Goal: Task Accomplishment & Management: Use online tool/utility

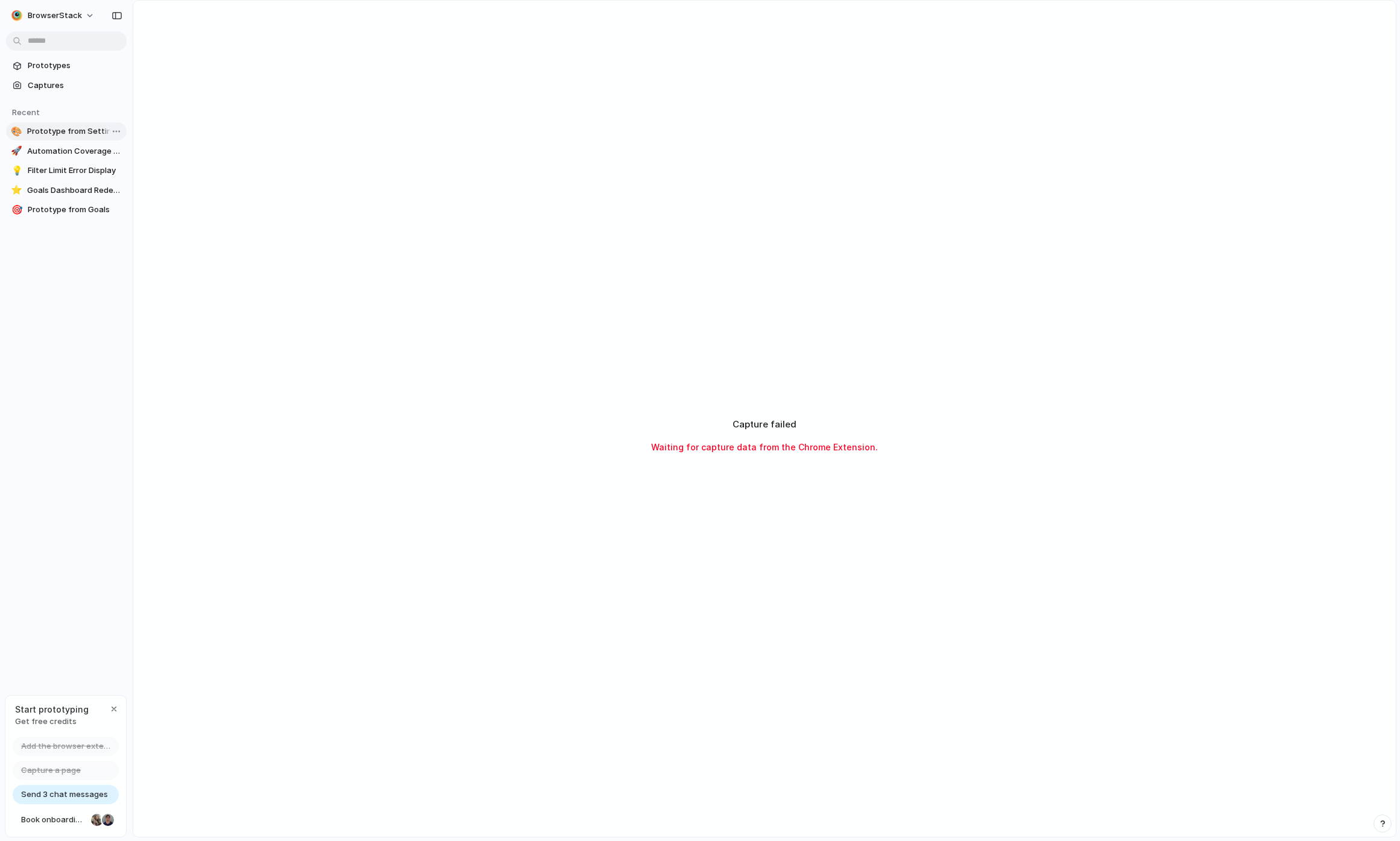
click at [72, 134] on span "Prototype from Settings - BrowserStack Test Management" at bounding box center [74, 131] width 94 height 12
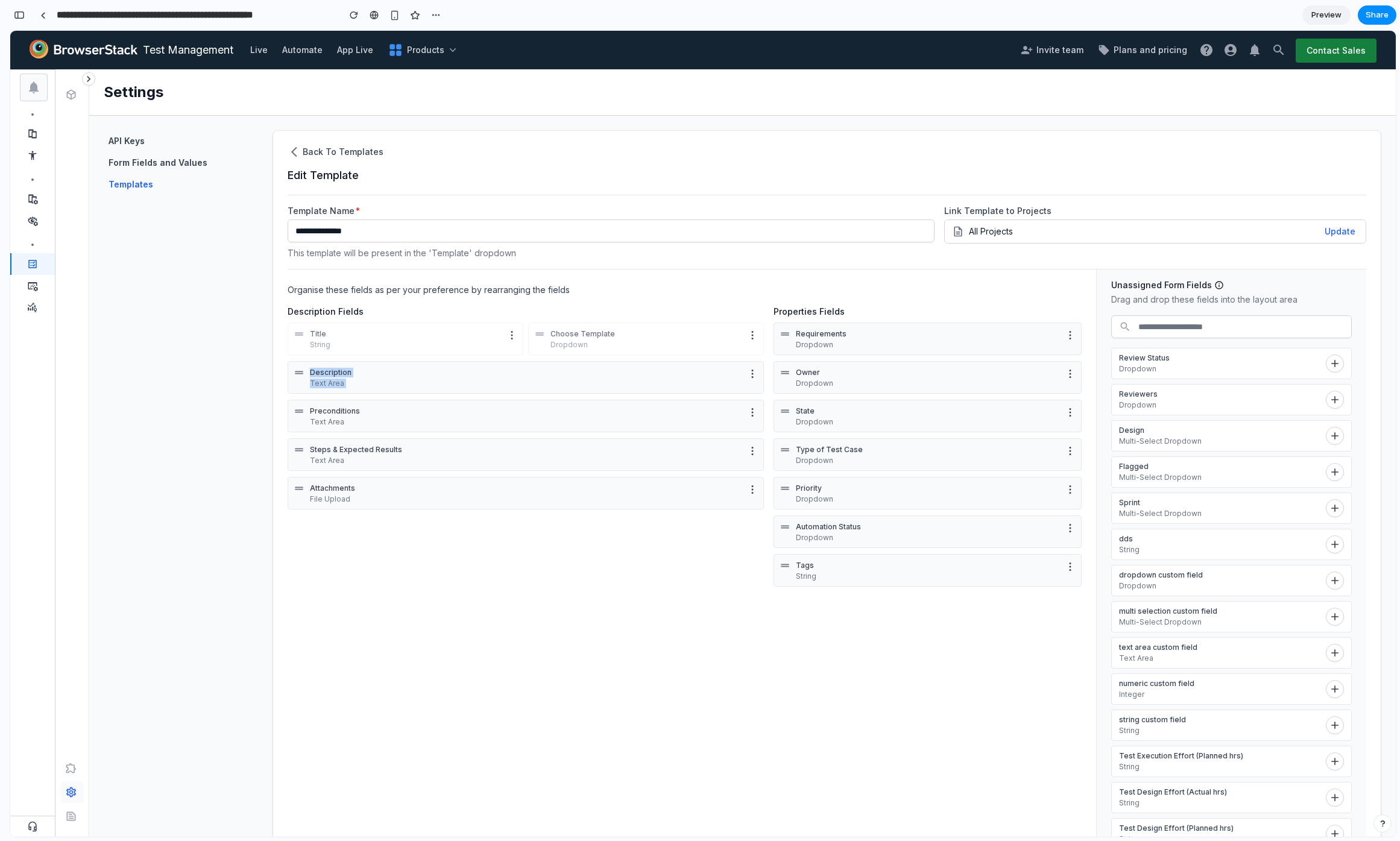
drag, startPoint x: 299, startPoint y: 373, endPoint x: 304, endPoint y: 410, distance: 37.3
click at [304, 410] on div "Description Text Area Preconditions Text Area Steps & Expected Results Text Are…" at bounding box center [525, 438] width 476 height 152
click at [303, 369] on icon at bounding box center [299, 373] width 12 height 12
drag, startPoint x: 298, startPoint y: 371, endPoint x: 370, endPoint y: 357, distance: 73.3
click at [370, 357] on div "Description Fields Title String Choose Template Dropdown Description Text Area …" at bounding box center [525, 410] width 476 height 208
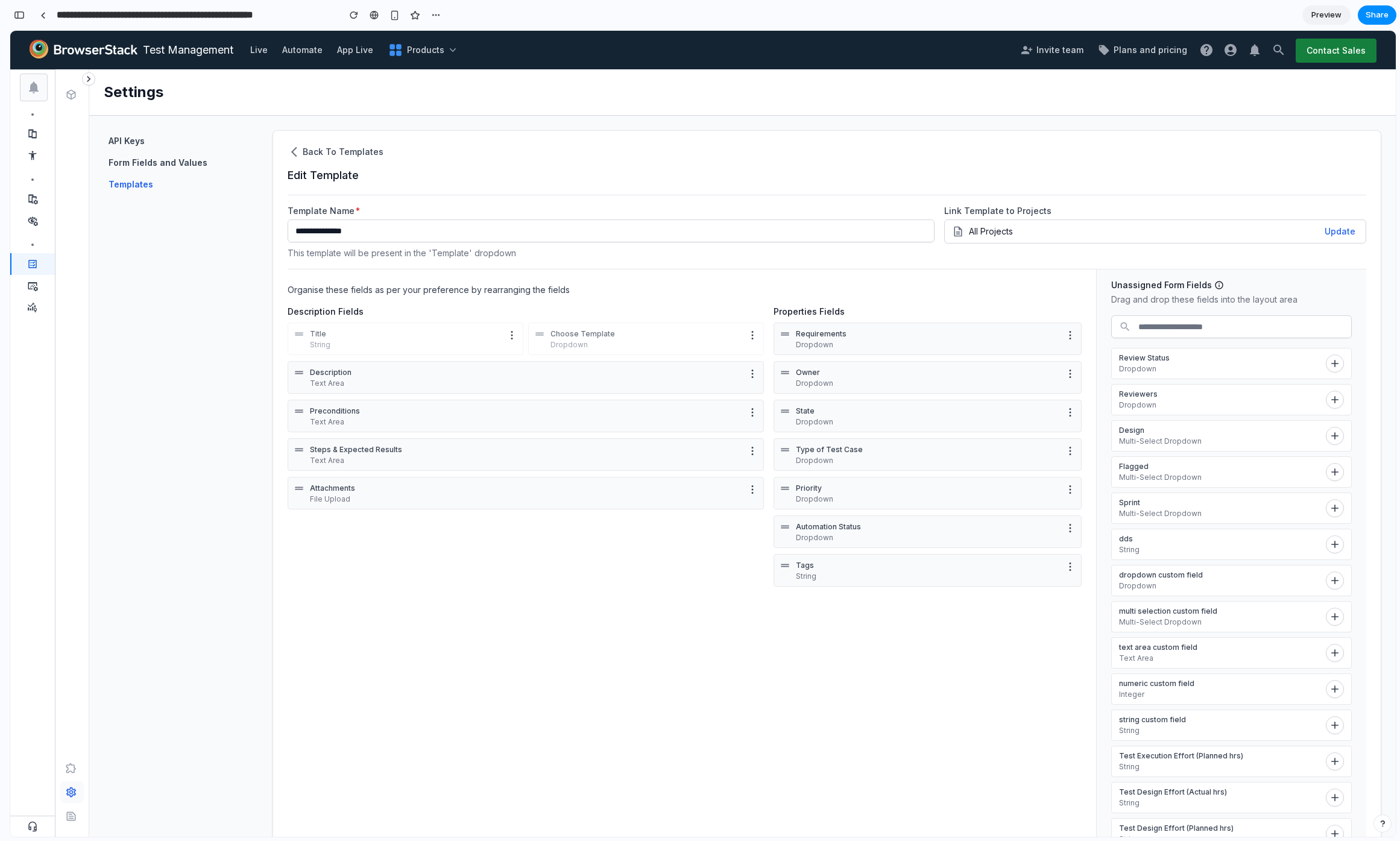
click at [410, 510] on div "Description Text Area Preconditions Text Area Steps & Expected Results Text Are…" at bounding box center [525, 438] width 476 height 152
click at [708, 760] on div "Organise these fields as per your preference by rearranging the fields Descript…" at bounding box center [692, 592] width 809 height 645
click at [492, 598] on div "Organise these fields as per your preference by rearranging the fields Descript…" at bounding box center [692, 592] width 809 height 645
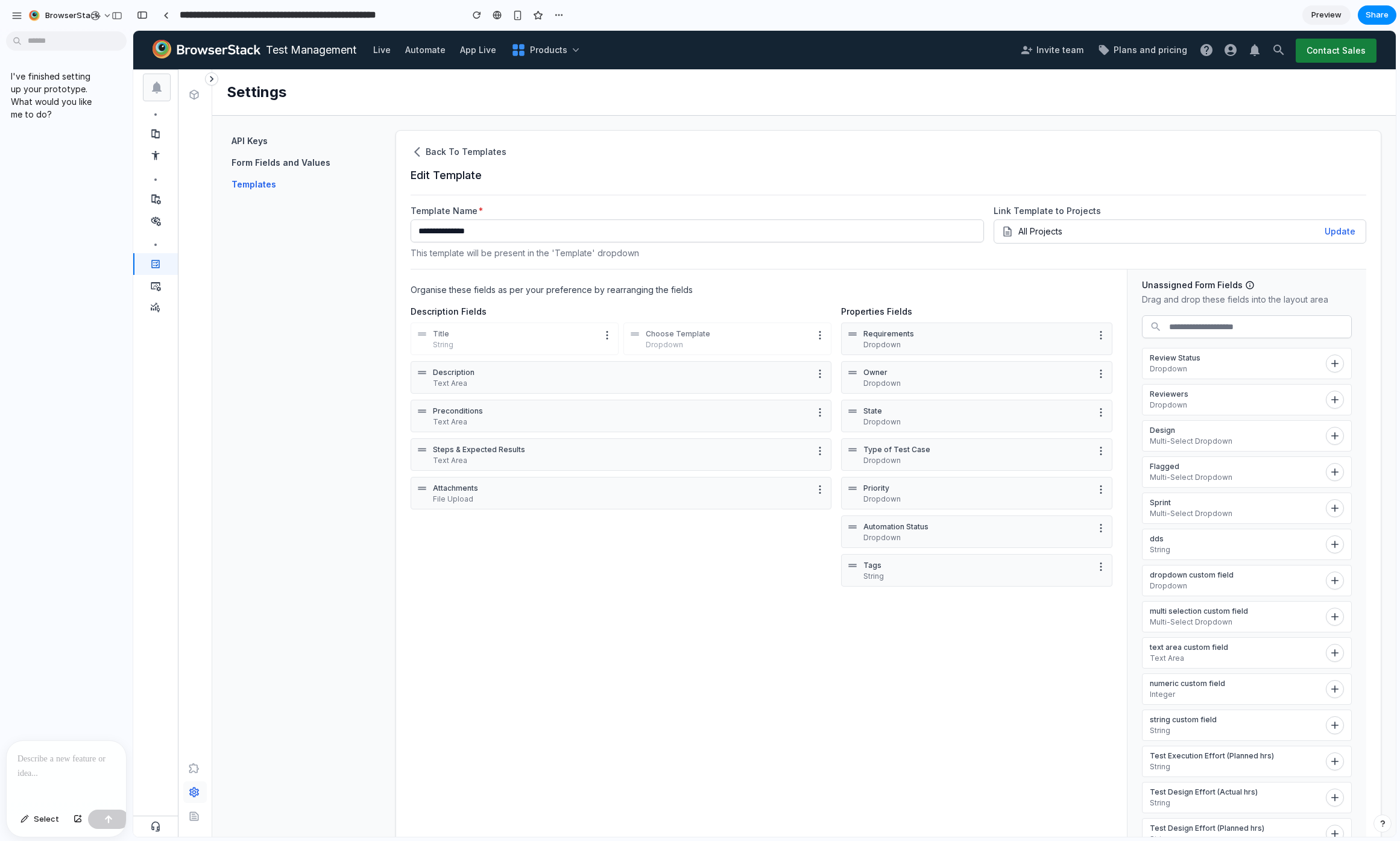
click at [71, 790] on div at bounding box center [66, 773] width 120 height 64
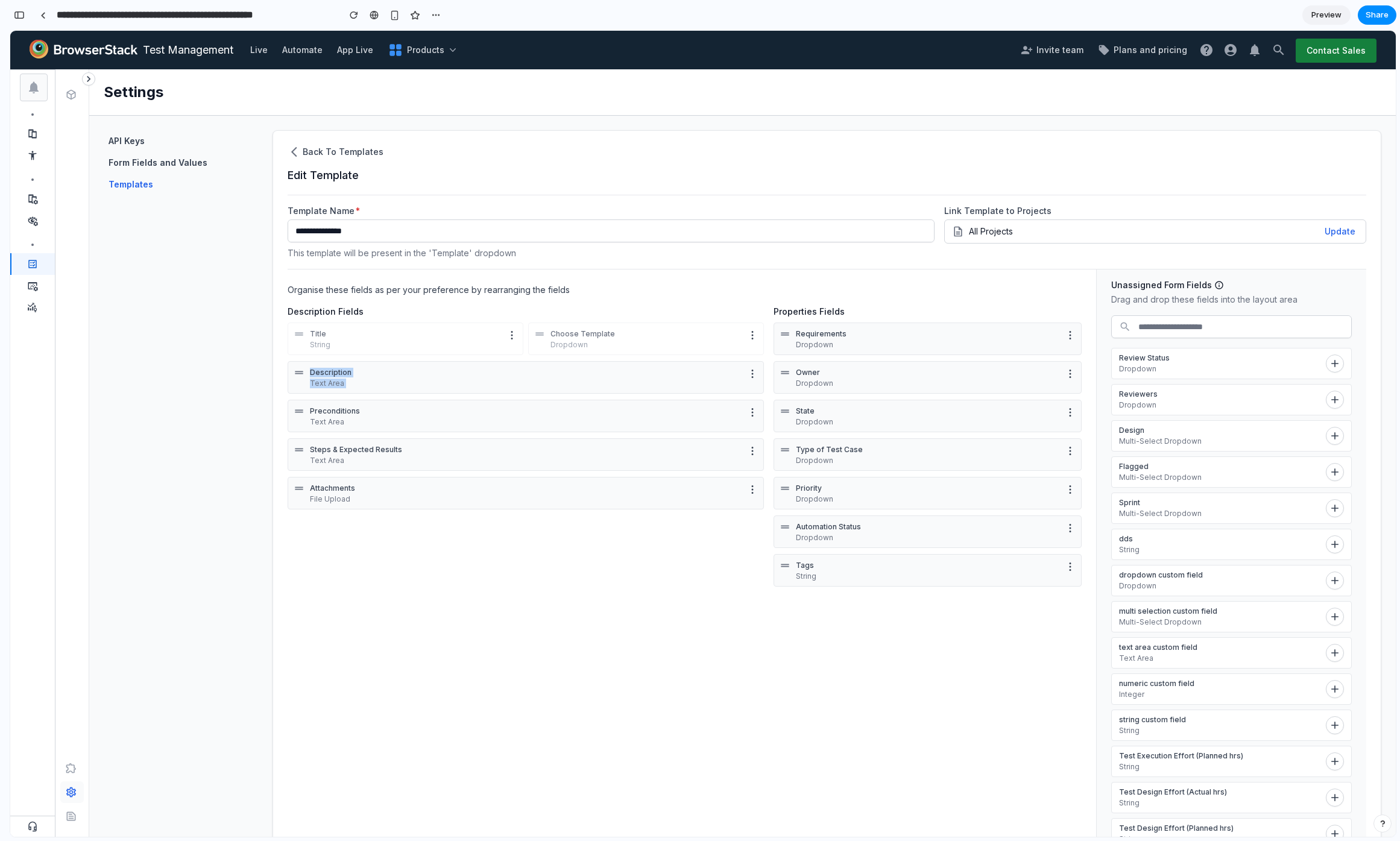
drag, startPoint x: 296, startPoint y: 372, endPoint x: 305, endPoint y: 419, distance: 47.9
click at [305, 419] on div "Description Text Area Preconditions Text Area Steps & Expected Results Text Are…" at bounding box center [525, 438] width 476 height 152
click at [376, 641] on div "Organise these fields as per your preference by rearranging the fields Descript…" at bounding box center [692, 592] width 809 height 645
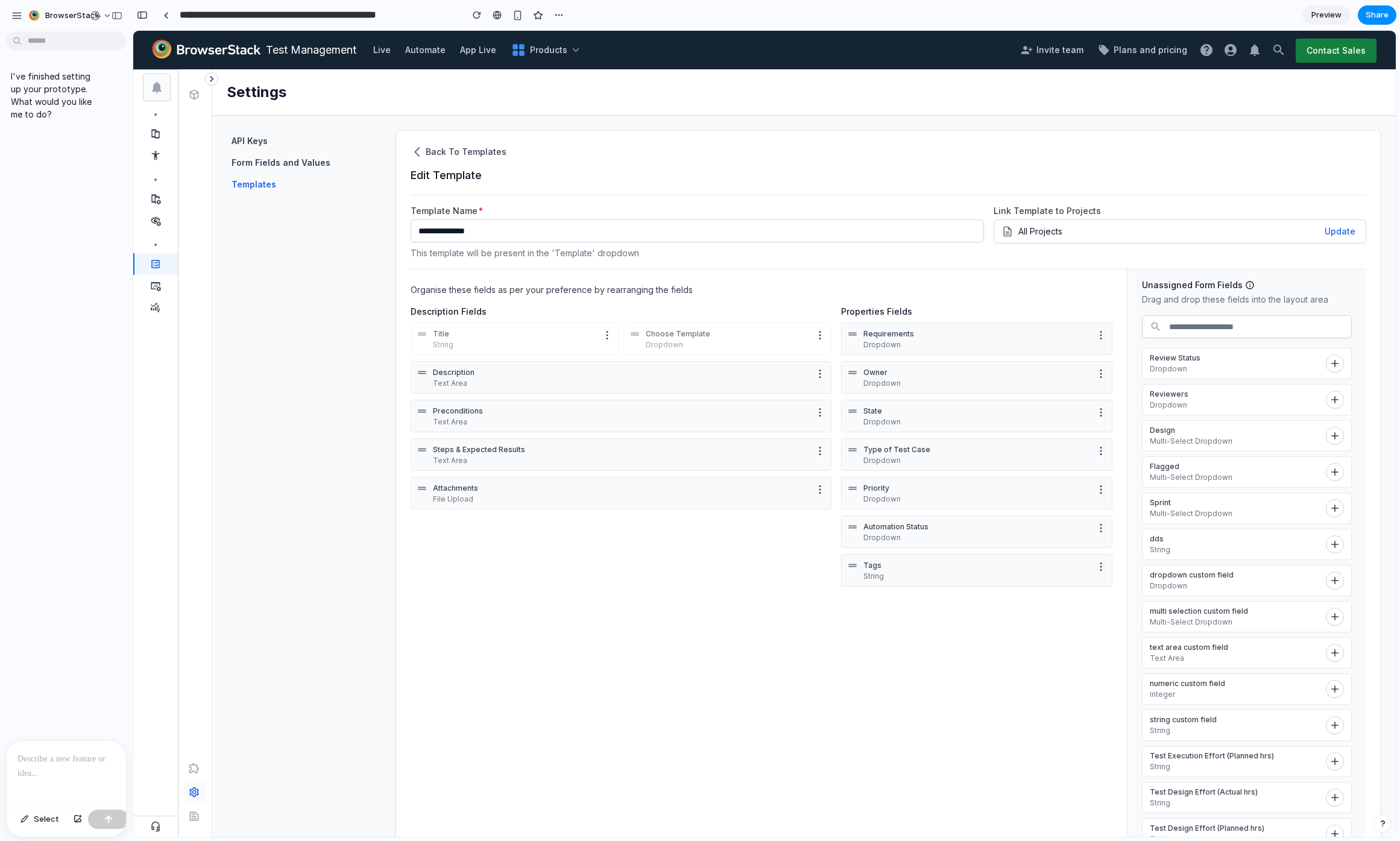
click at [69, 771] on div at bounding box center [66, 773] width 120 height 64
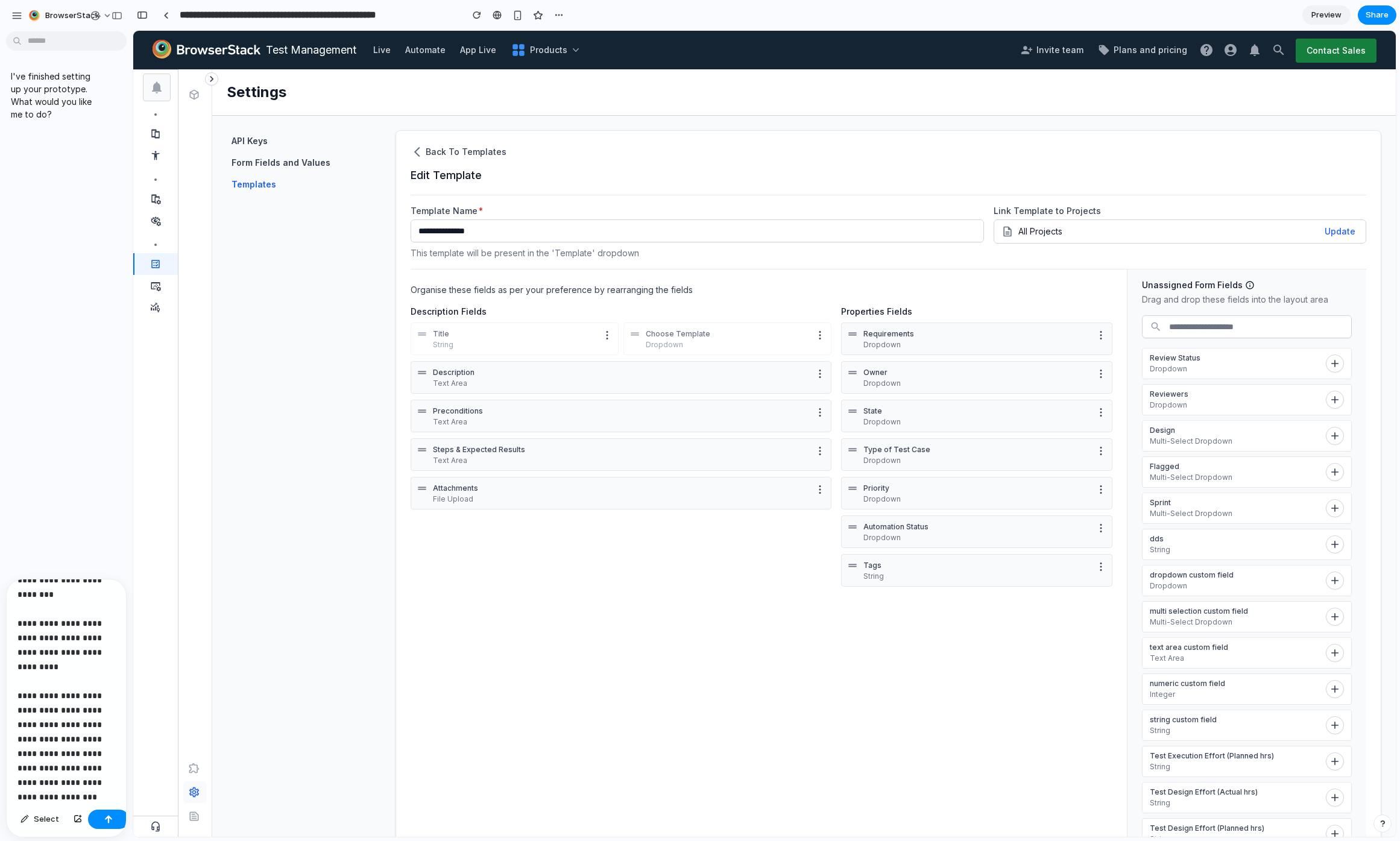
scroll to position [75, 0]
click at [84, 774] on p "**********" at bounding box center [61, 659] width 88 height 289
click at [85, 755] on p "**********" at bounding box center [61, 659] width 88 height 289
click at [82, 758] on p "**********" at bounding box center [61, 659] width 88 height 289
click at [121, 13] on div "button" at bounding box center [117, 15] width 11 height 9
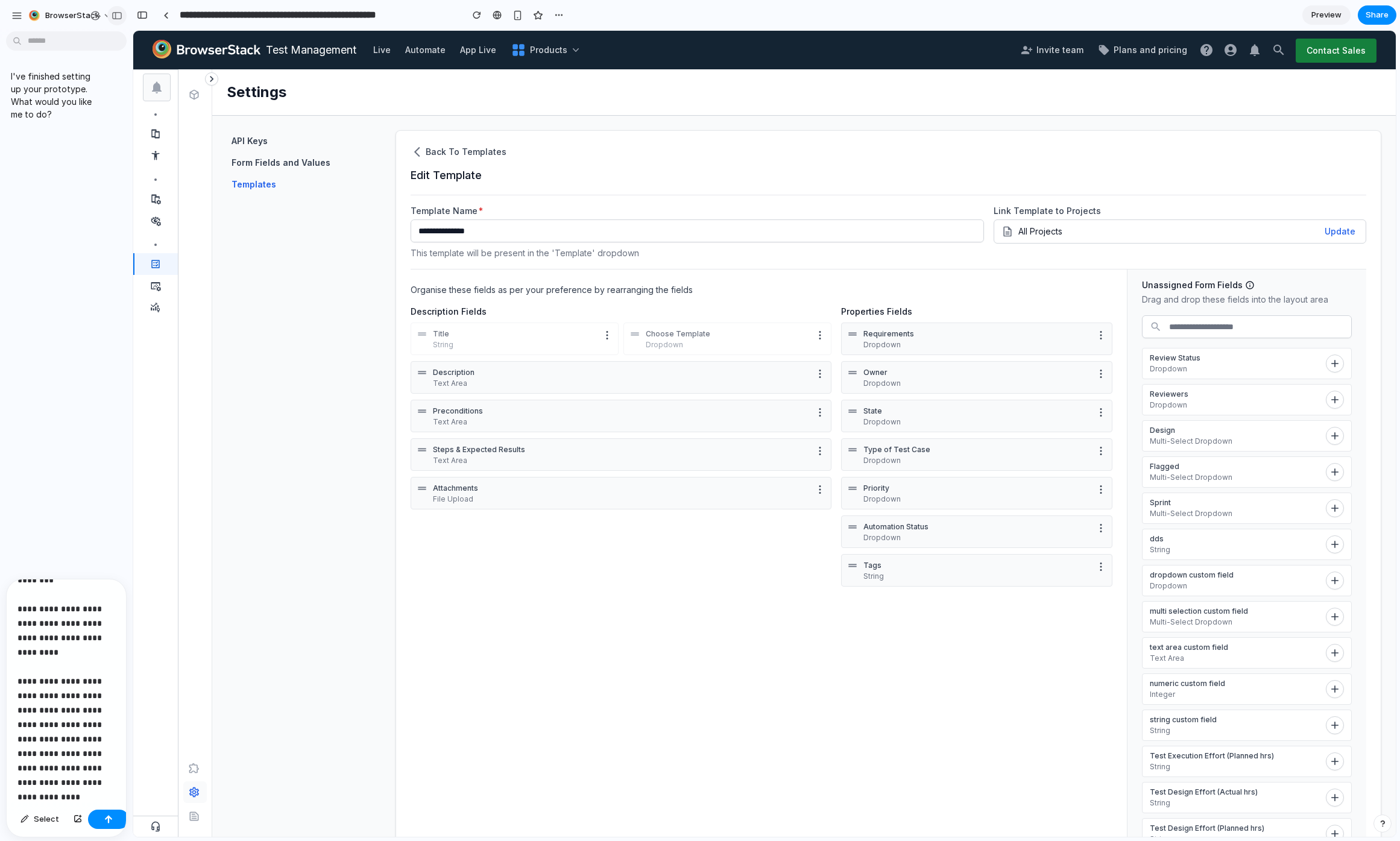
scroll to position [0, 0]
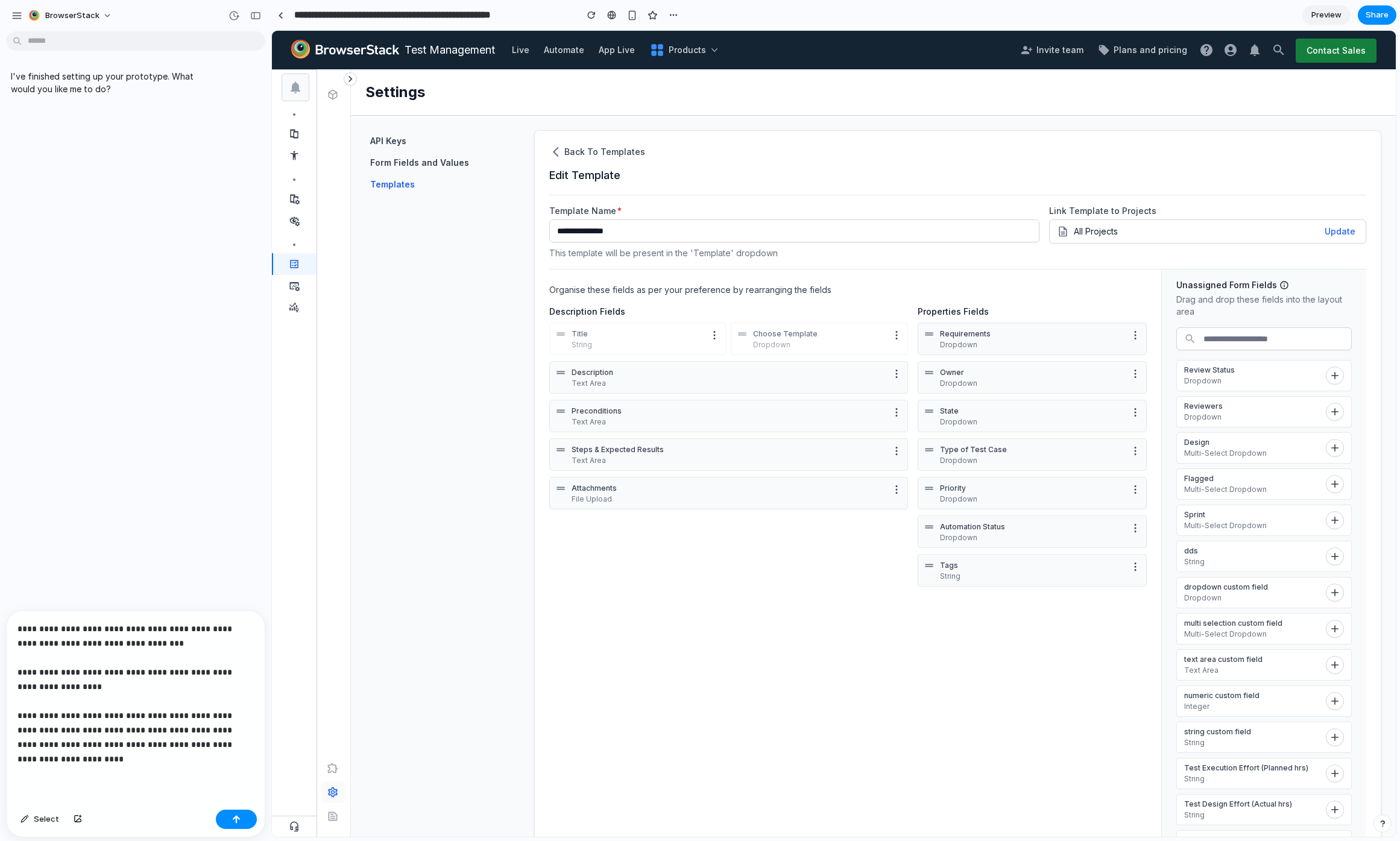
click at [130, 778] on div "**********" at bounding box center [133, 708] width 254 height 194
click at [233, 725] on p "**********" at bounding box center [133, 694] width 231 height 145
click at [61, 739] on p "**********" at bounding box center [133, 694] width 231 height 145
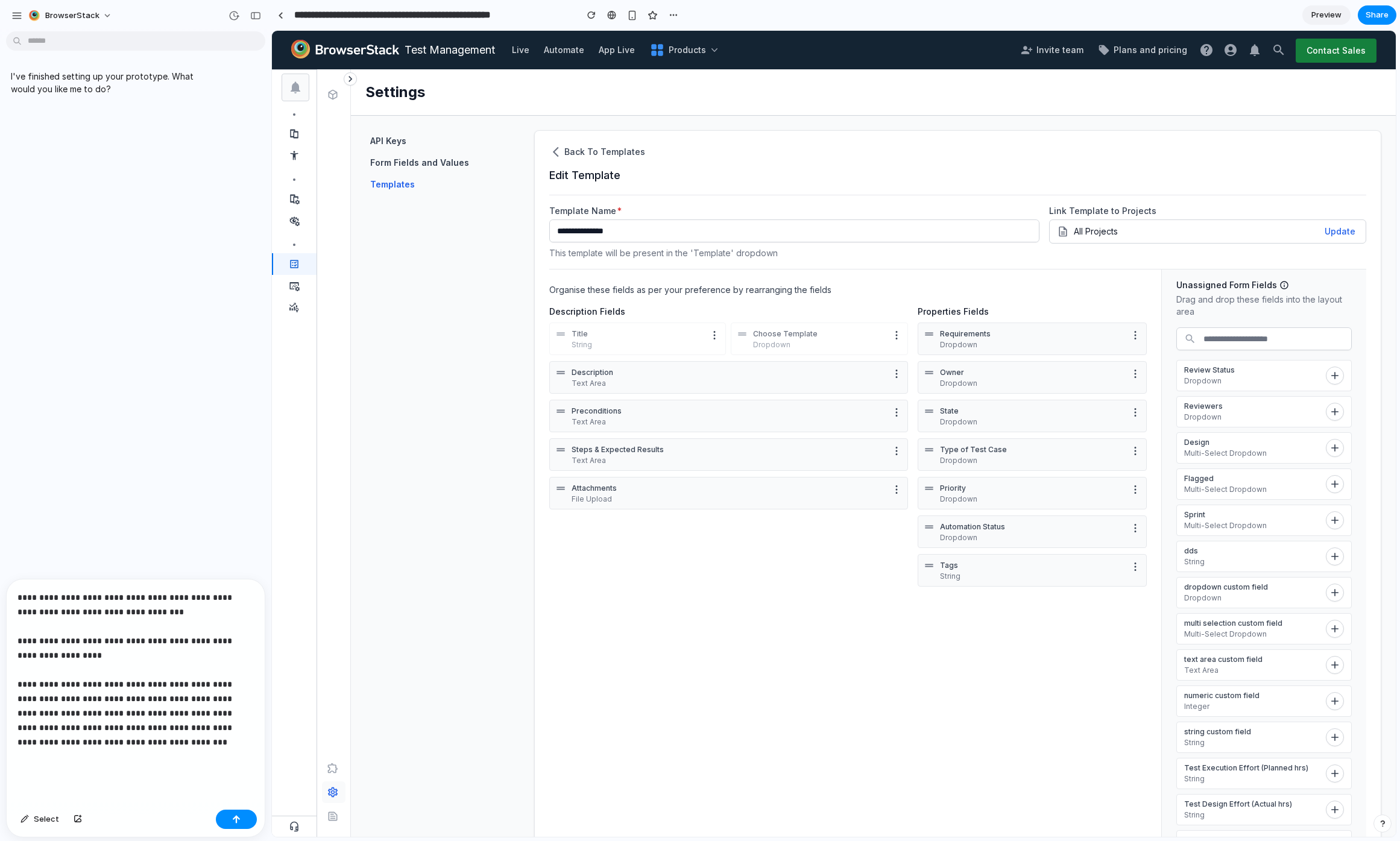
scroll to position [11, 0]
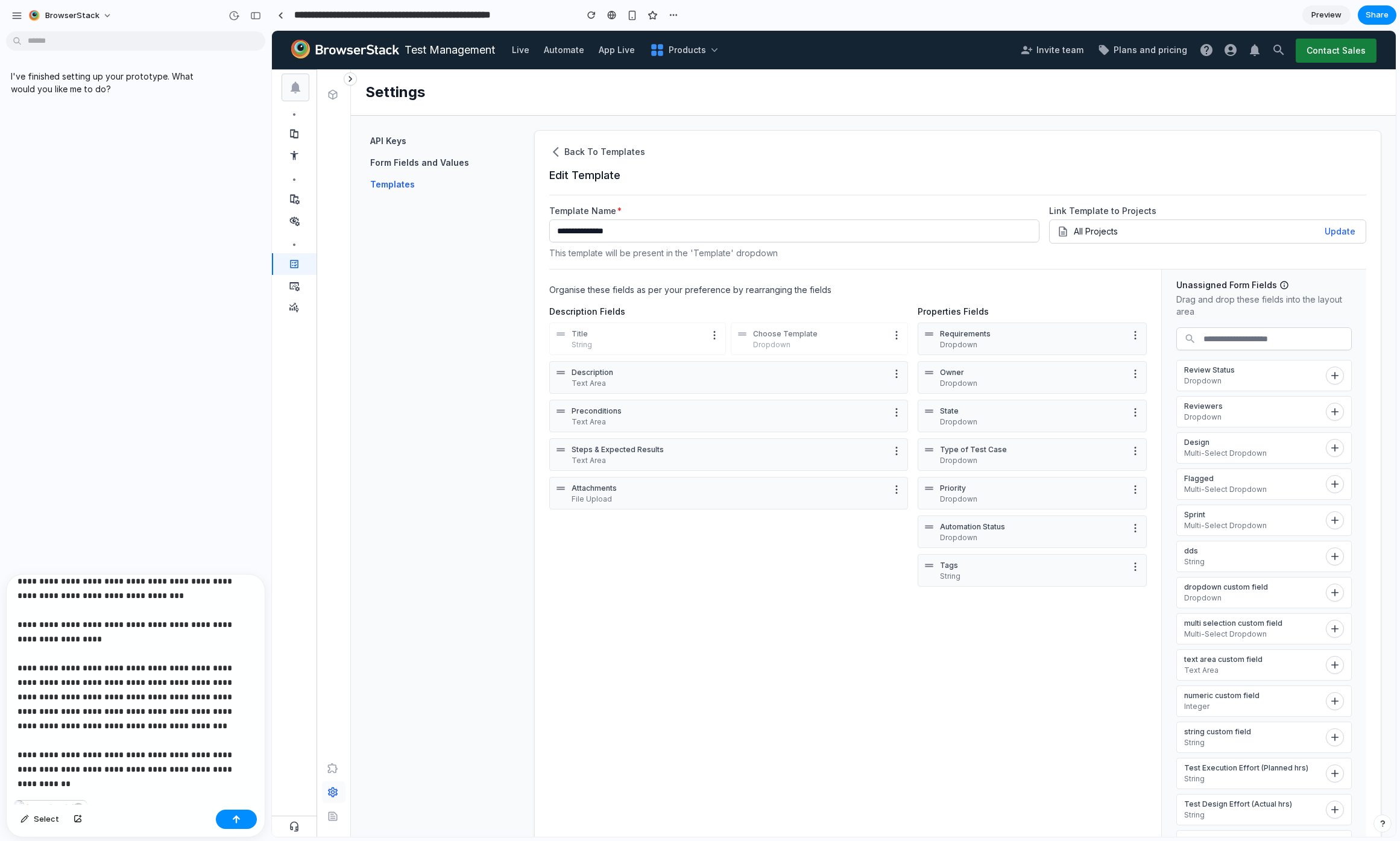
click at [90, 796] on p "**********" at bounding box center [131, 690] width 227 height 231
click at [78, 814] on button "button" at bounding box center [78, 820] width 21 height 19
click at [75, 813] on button "button" at bounding box center [78, 820] width 21 height 19
click at [79, 820] on div "button" at bounding box center [78, 819] width 9 height 7
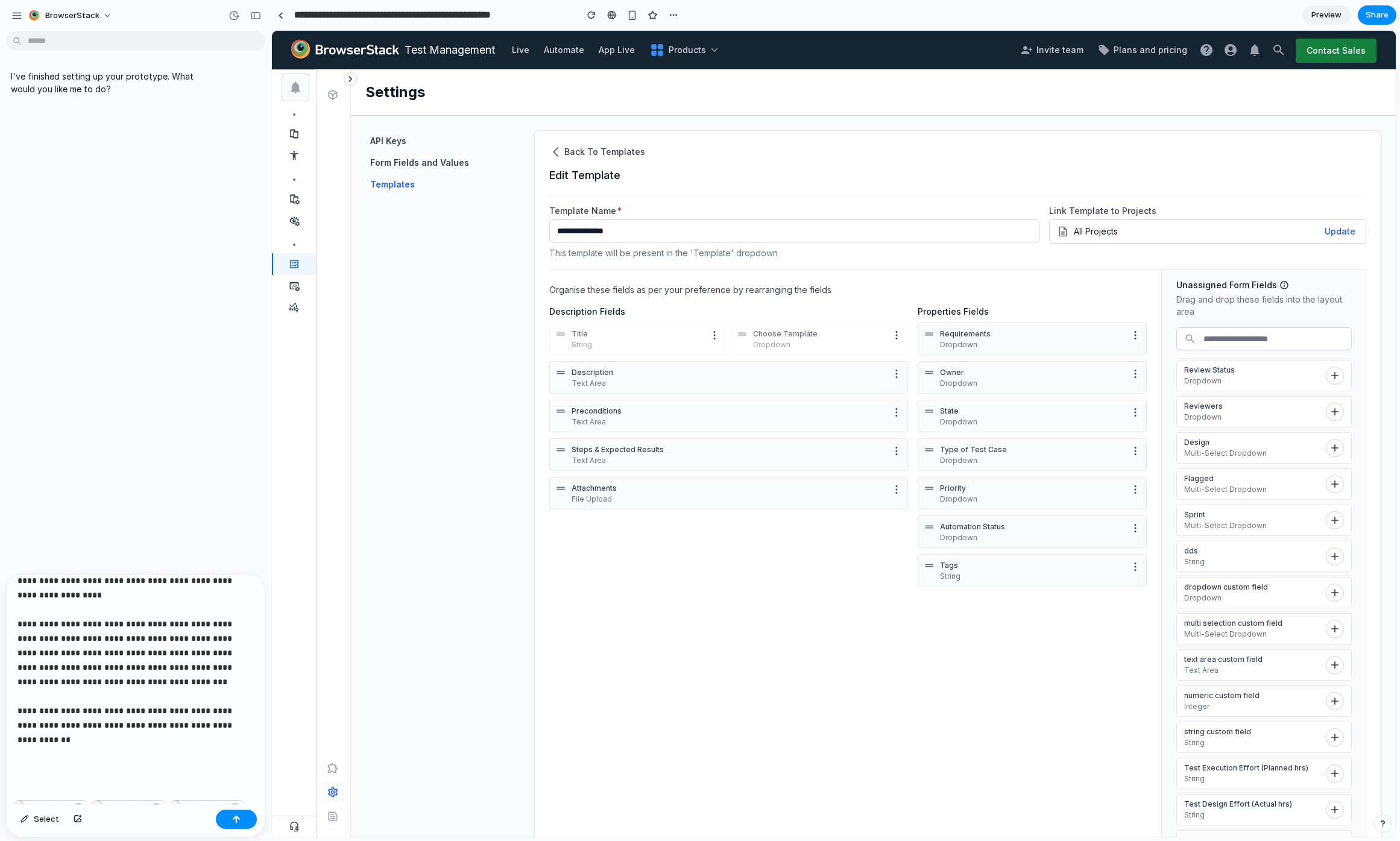
scroll to position [132, 0]
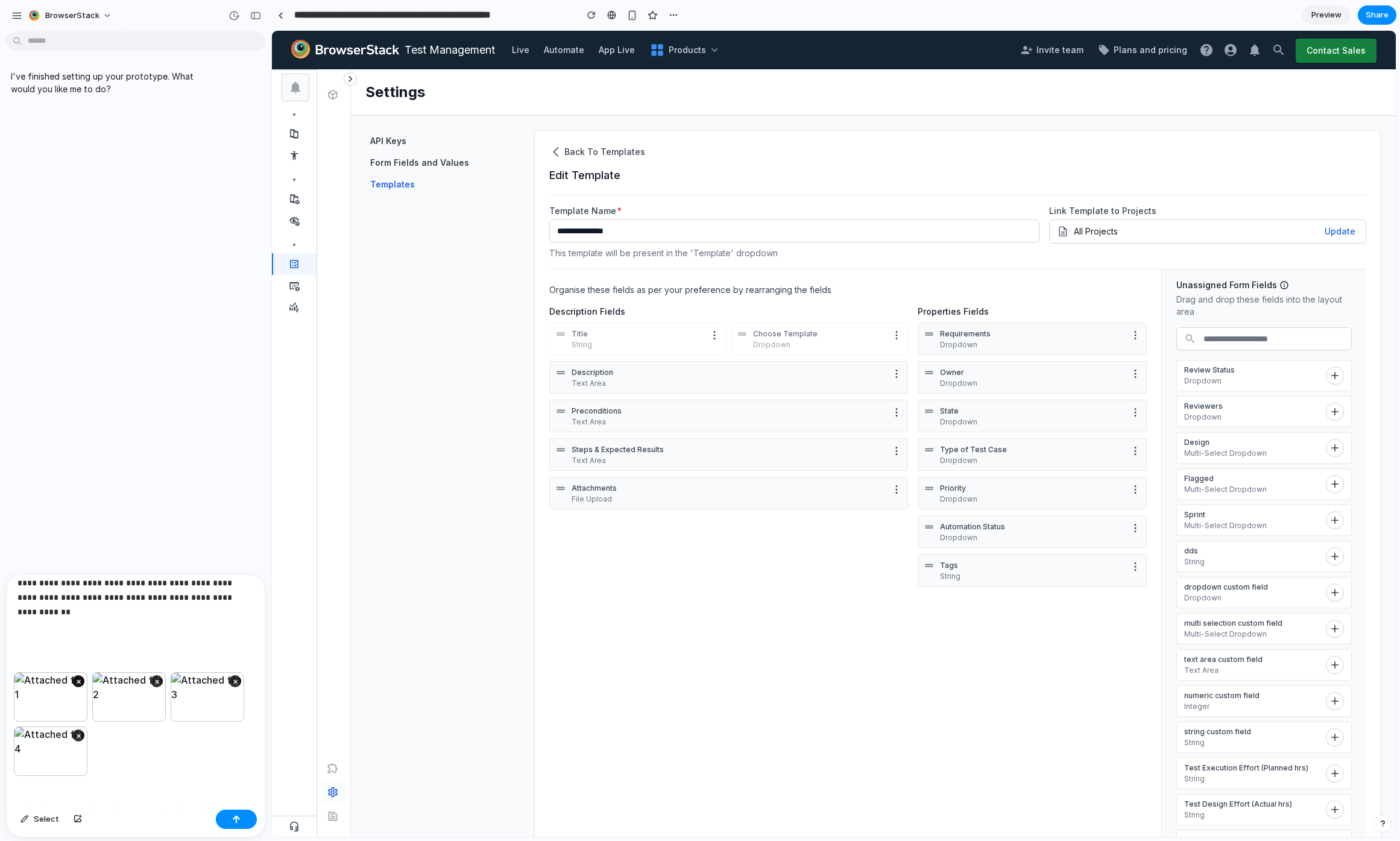
click at [79, 675] on button "×" at bounding box center [78, 681] width 12 height 12
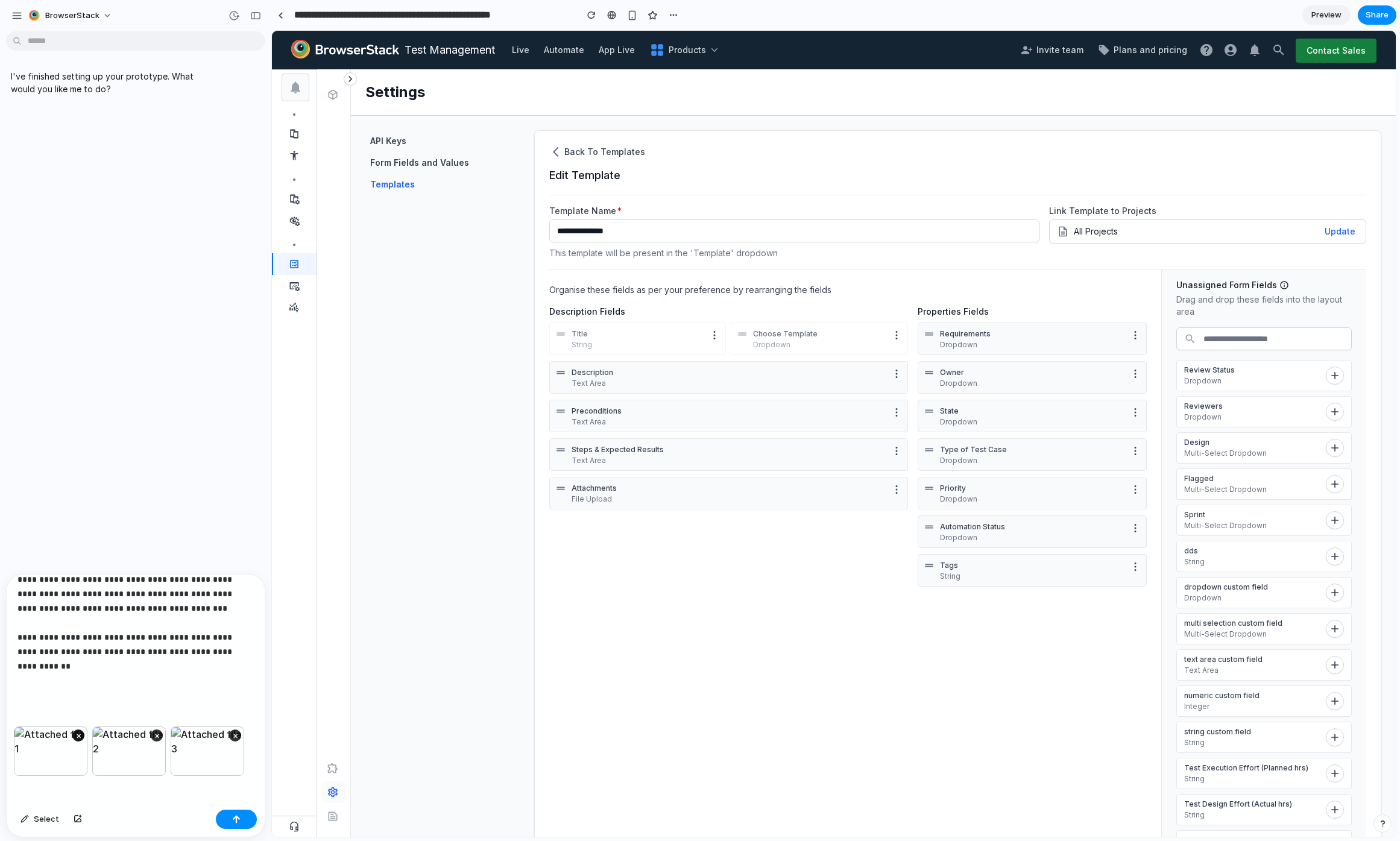
click at [80, 730] on button "×" at bounding box center [78, 736] width 12 height 12
click at [204, 703] on div "**********" at bounding box center [133, 614] width 254 height 226
click at [210, 690] on div "**********" at bounding box center [133, 614] width 254 height 226
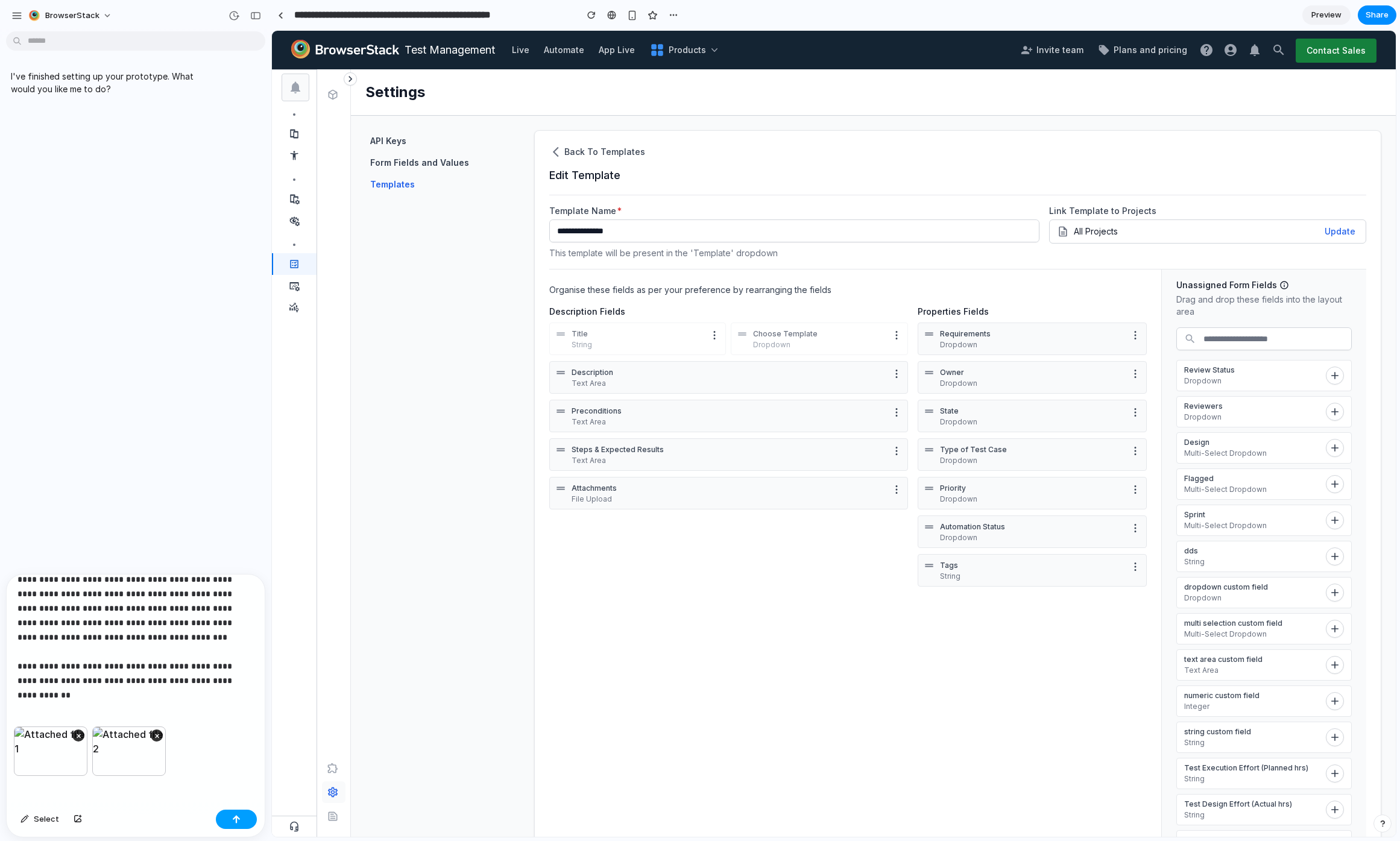
click at [241, 826] on button "button" at bounding box center [236, 820] width 41 height 19
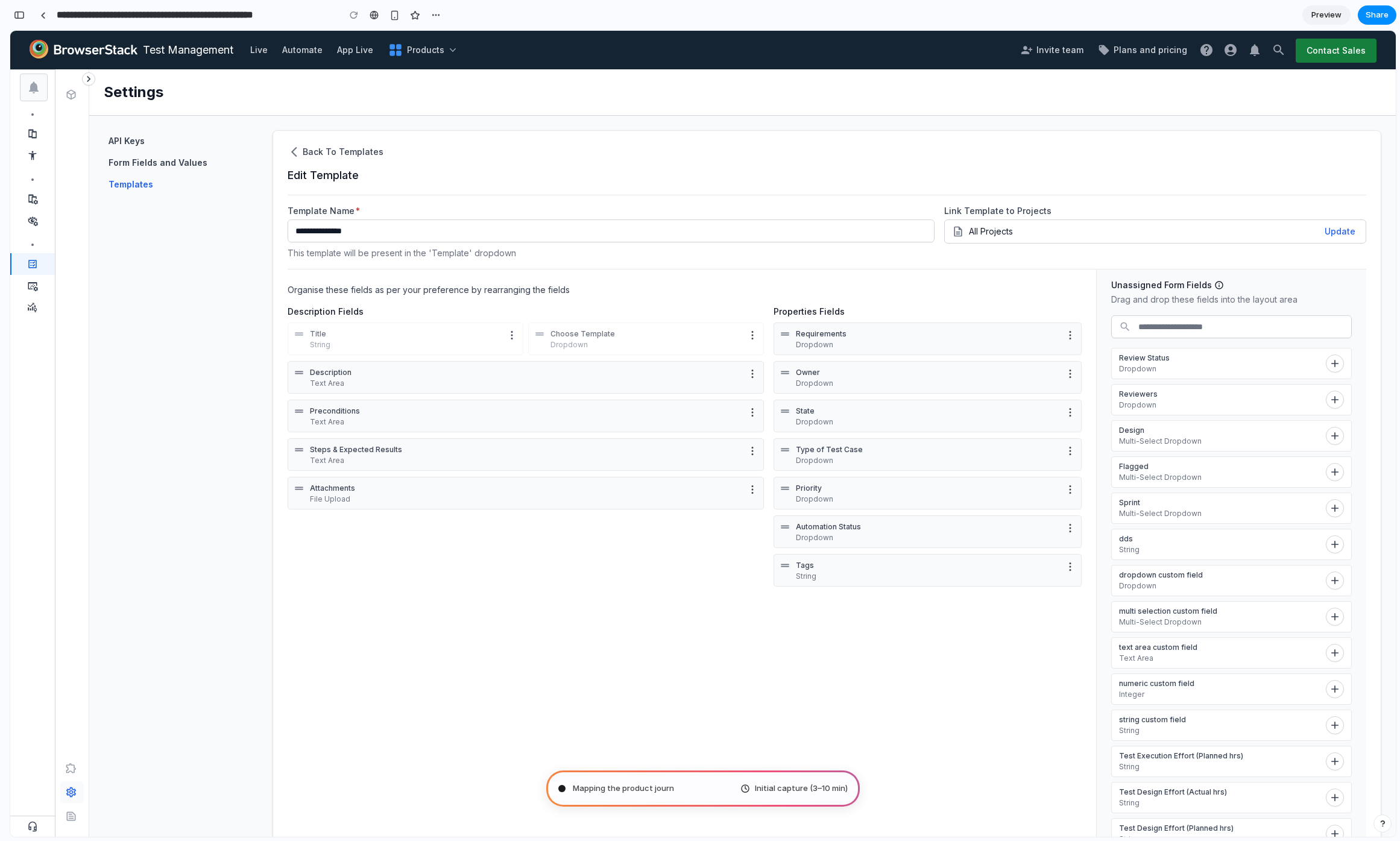
type input "**********"
drag, startPoint x: 304, startPoint y: 485, endPoint x: 314, endPoint y: 445, distance: 41.2
click at [314, 445] on div "Description Text Area Preconditions Text Area Steps & Expected Results Text Are…" at bounding box center [525, 438] width 476 height 152
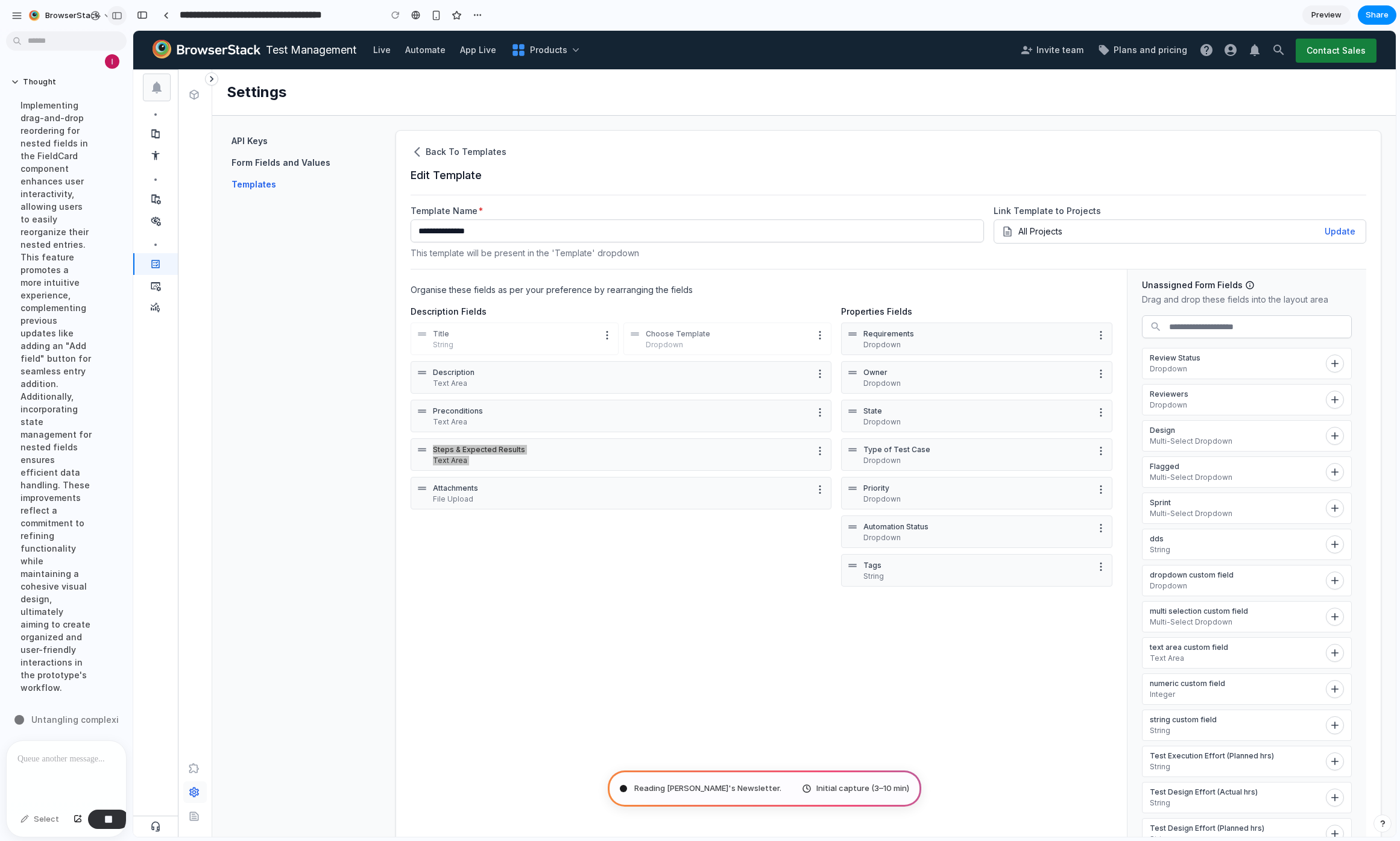
click at [115, 15] on div "button" at bounding box center [117, 15] width 11 height 9
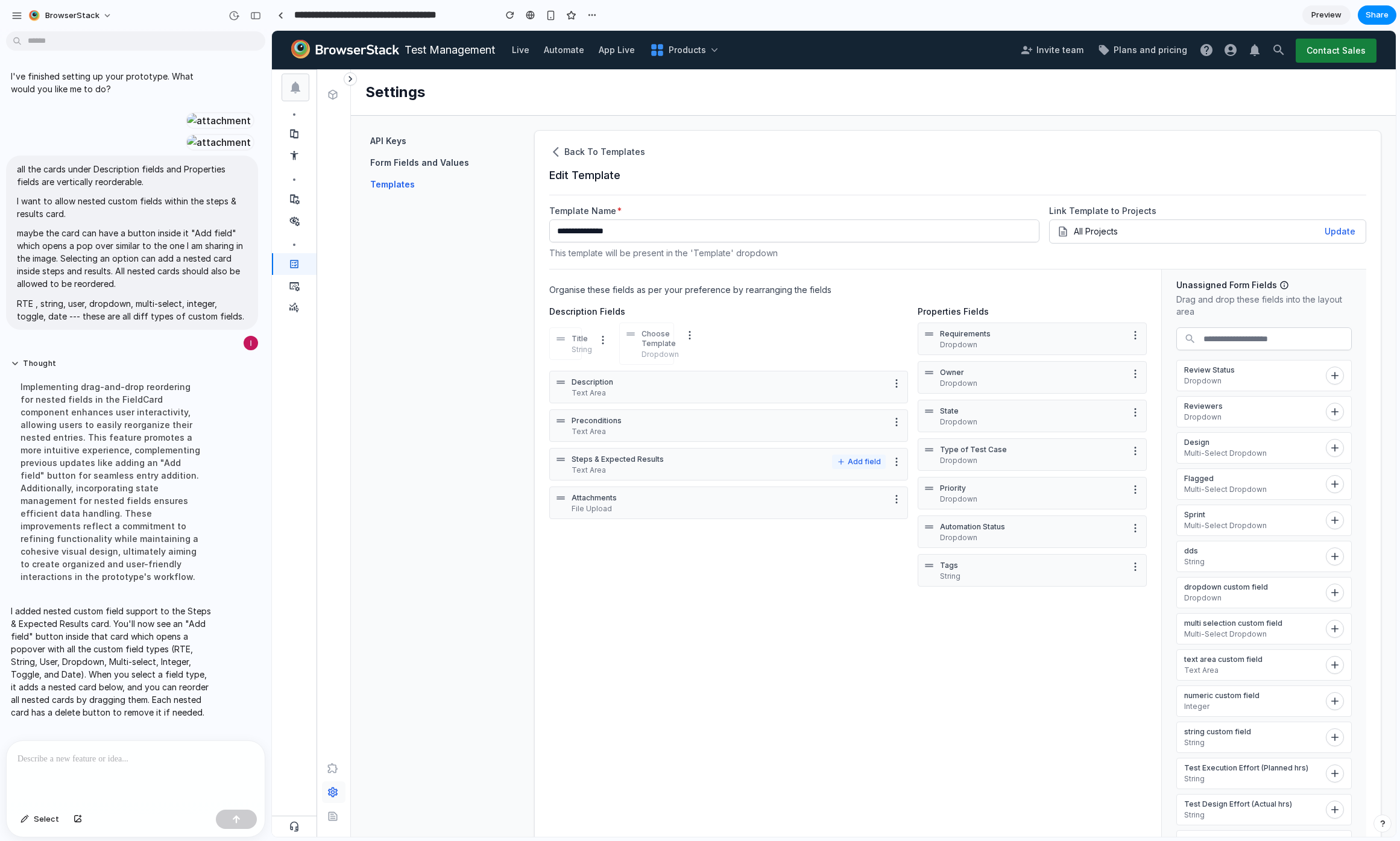
click at [857, 459] on button "Add field" at bounding box center [859, 462] width 54 height 14
click at [856, 460] on div "RTE String User Dropdown Multi-select Integer Toggle Date" at bounding box center [834, 434] width 1123 height 806
click at [563, 460] on icon at bounding box center [560, 460] width 8 height 3
click at [858, 461] on button "Add field" at bounding box center [859, 462] width 54 height 14
click at [821, 517] on li "RTE" at bounding box center [818, 514] width 118 height 21
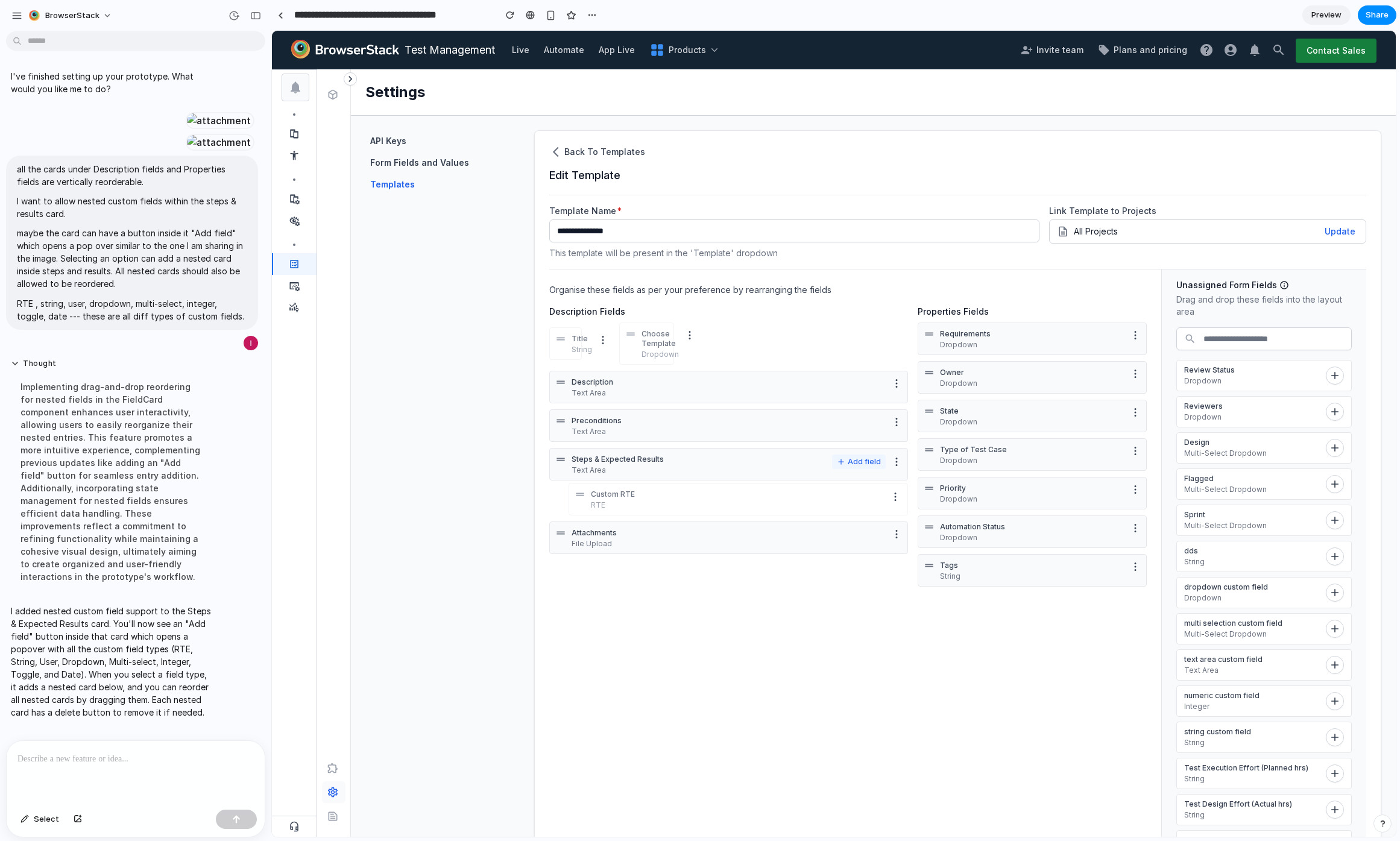
click at [861, 461] on button "Add field" at bounding box center [859, 462] width 54 height 14
click at [830, 537] on li "String" at bounding box center [818, 541] width 118 height 21
drag, startPoint x: 582, startPoint y: 525, endPoint x: 579, endPoint y: 483, distance: 42.1
click at [579, 495] on icon at bounding box center [579, 501] width 12 height 12
click at [850, 458] on button "Add field" at bounding box center [859, 462] width 54 height 14
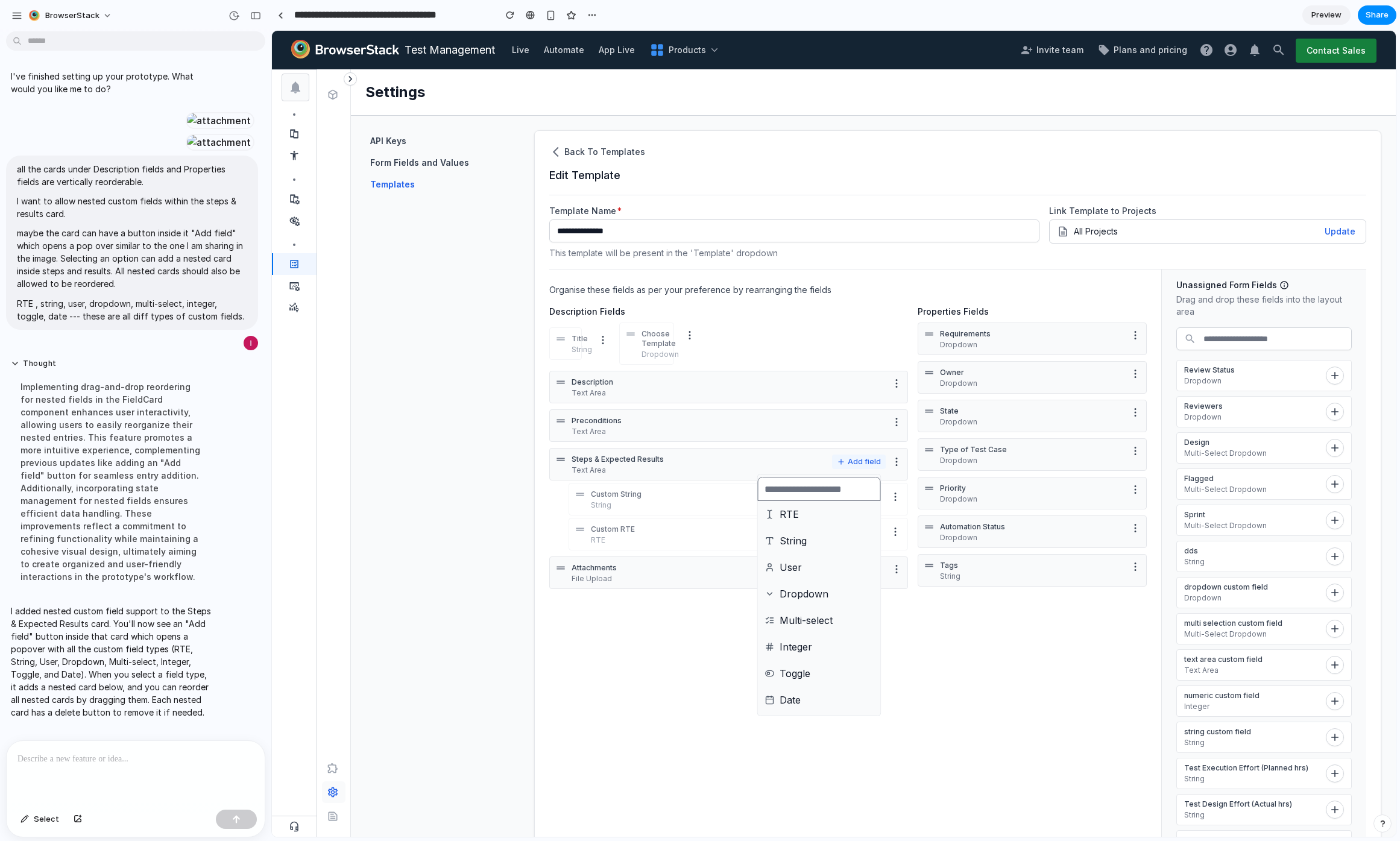
click at [850, 458] on div "RTE String User Dropdown Multi-select Integer Toggle Date" at bounding box center [834, 434] width 1123 height 806
click at [891, 493] on icon "Delete field" at bounding box center [895, 496] width 12 height 12
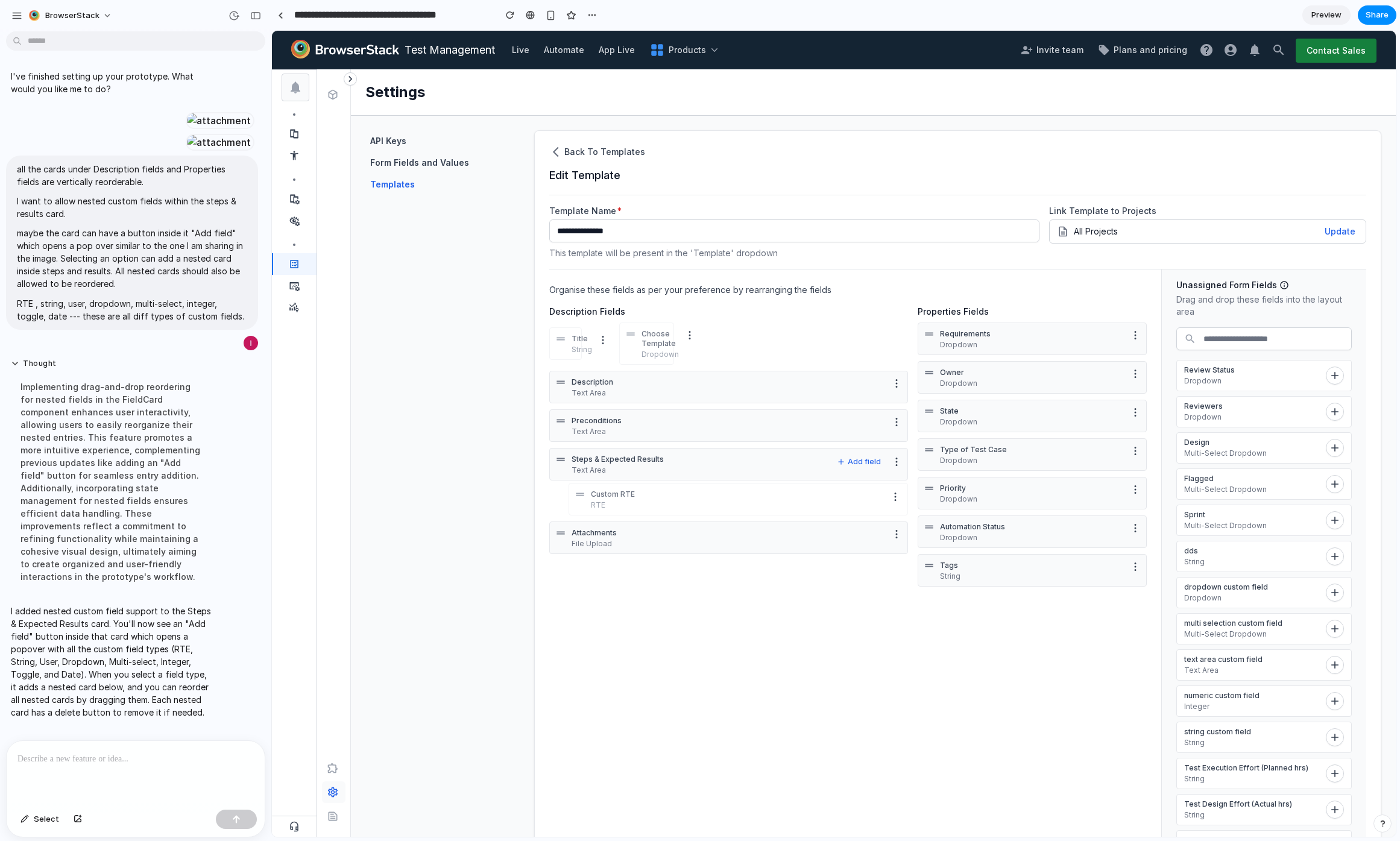
click at [891, 493] on icon "Delete field" at bounding box center [895, 496] width 12 height 12
click at [844, 466] on button "Add field" at bounding box center [859, 462] width 54 height 14
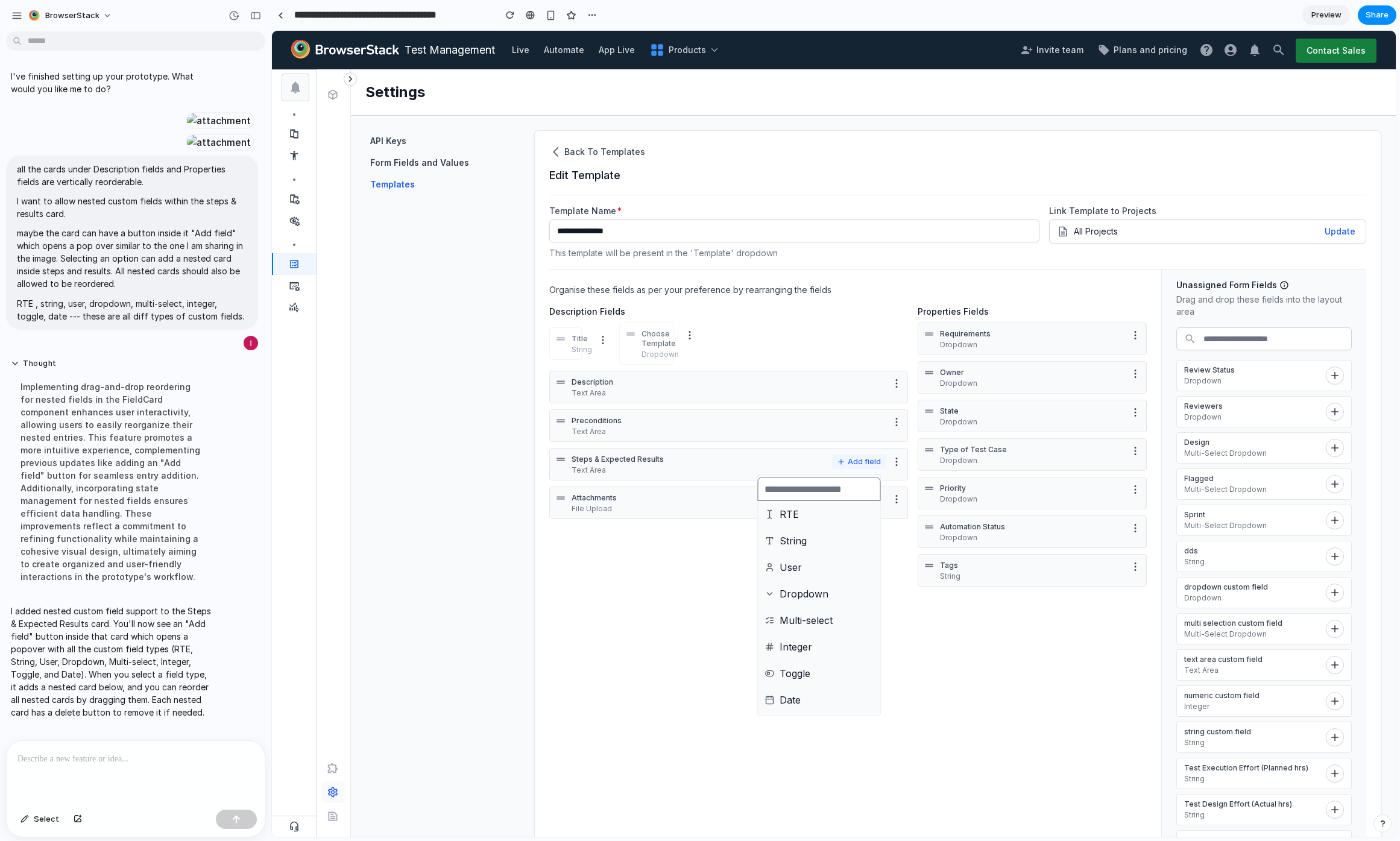
click at [844, 466] on div "RTE String User Dropdown Multi-select Integer Toggle Date" at bounding box center [834, 434] width 1123 height 806
click at [1382, 13] on span "Share" at bounding box center [1376, 14] width 23 height 12
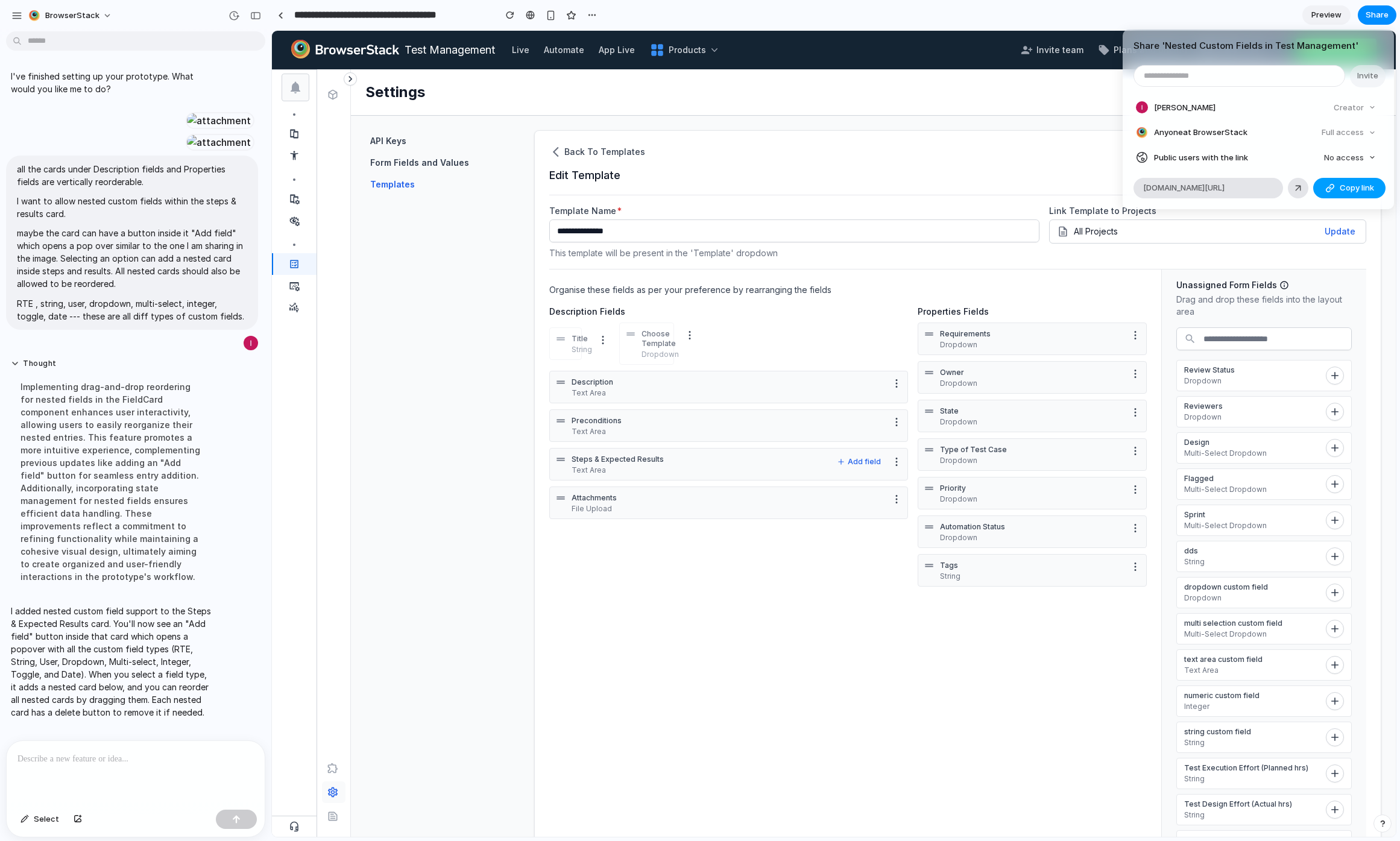
click at [1360, 187] on span "Copy link" at bounding box center [1356, 188] width 34 height 12
click at [650, 581] on div "Share ' Nested Custom Fields in Test Management ' Invite [PERSON_NAME] Creator …" at bounding box center [700, 420] width 1400 height 841
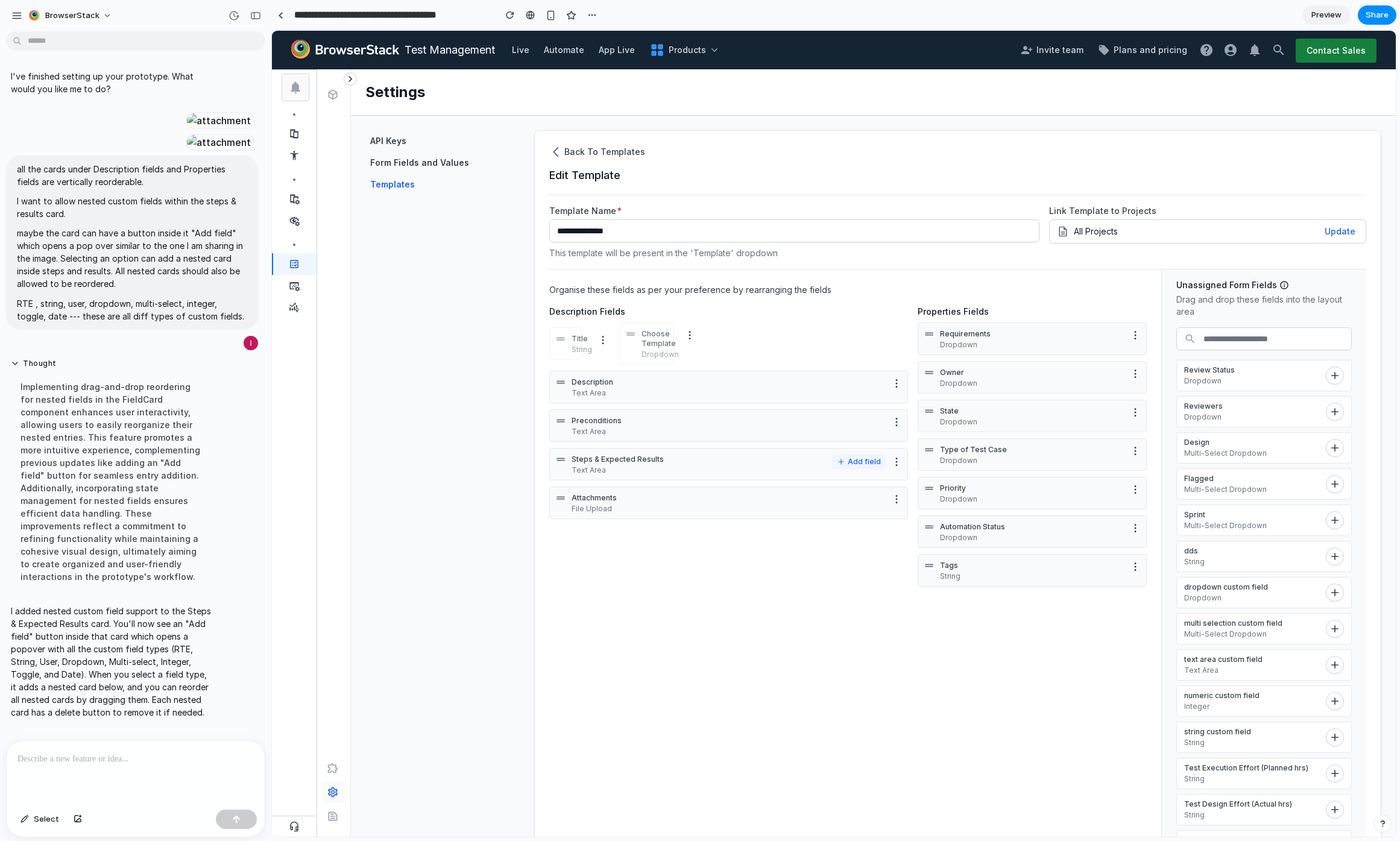
click at [856, 465] on button "Add field" at bounding box center [859, 462] width 54 height 14
click at [807, 526] on ul "RTE String User Dropdown Multi-select Integer Toggle Date" at bounding box center [818, 607] width 123 height 212
click at [804, 530] on li "String" at bounding box center [818, 541] width 118 height 21
click at [650, 499] on p "Custom String" at bounding box center [737, 495] width 292 height 10
click at [632, 492] on p "Custom String" at bounding box center [737, 495] width 292 height 10
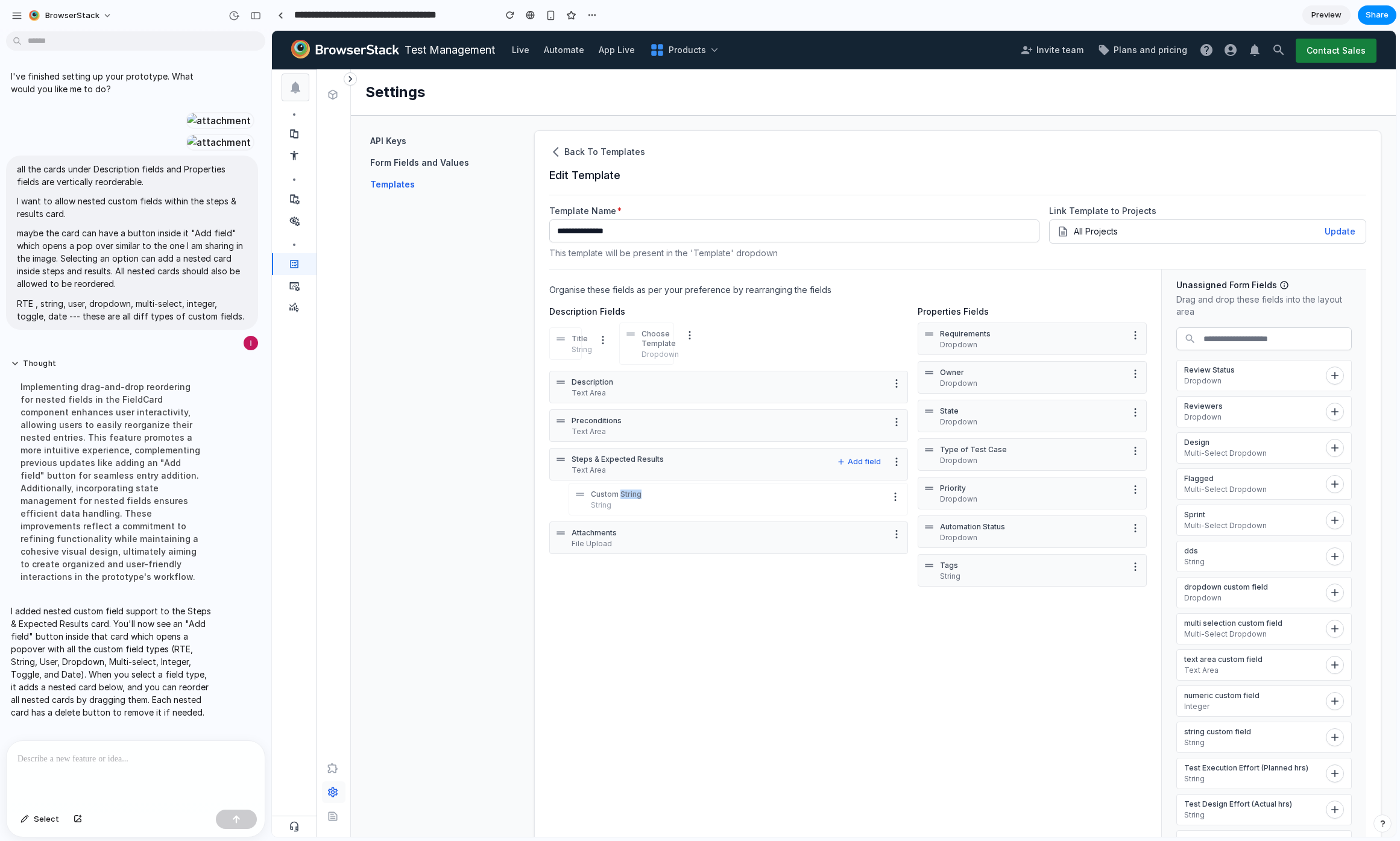
click at [632, 492] on p "Custom String" at bounding box center [737, 495] width 292 height 10
click at [746, 491] on p "Custom String" at bounding box center [737, 495] width 292 height 10
click at [59, 743] on div at bounding box center [133, 773] width 254 height 64
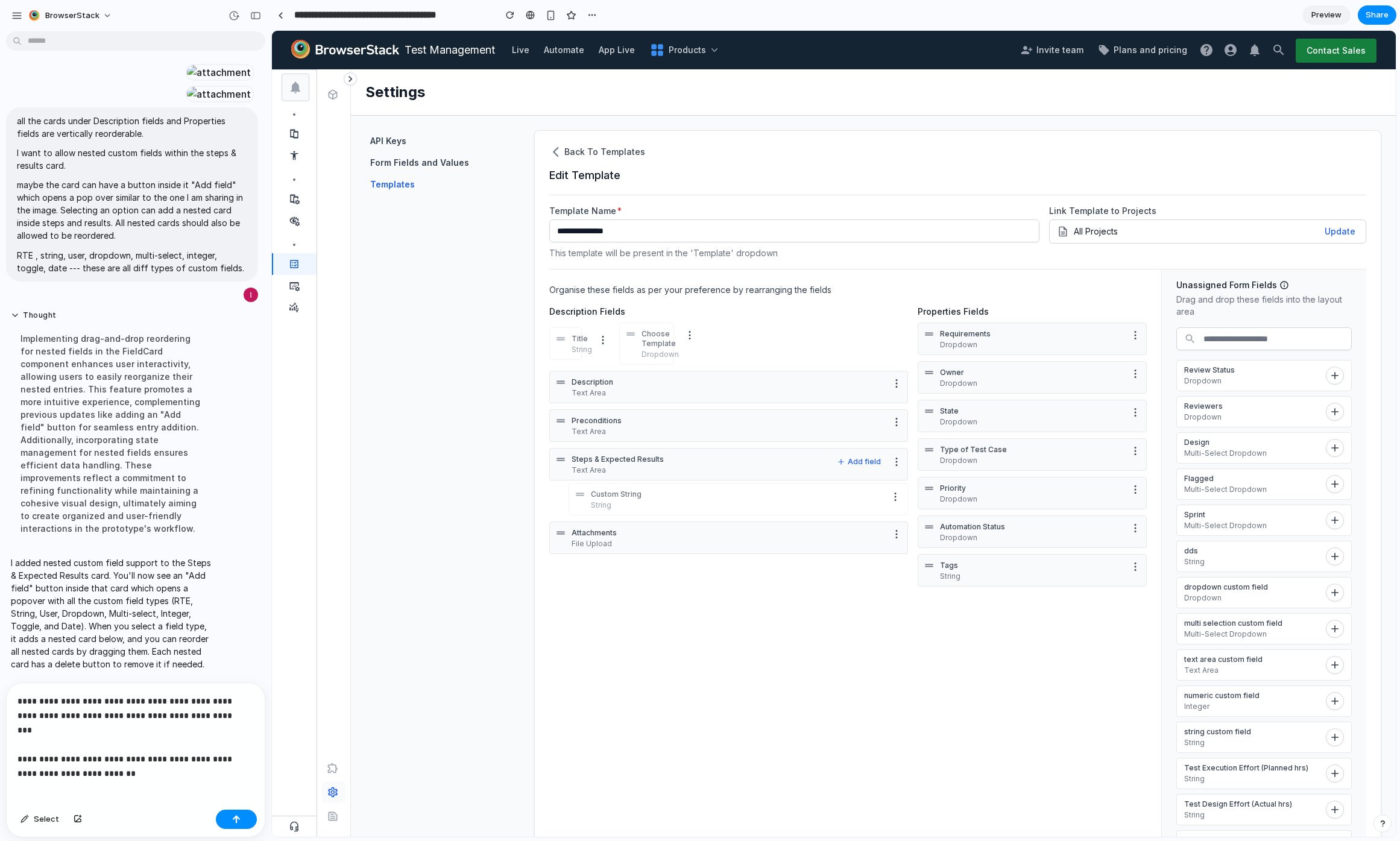
scroll to position [343, 0]
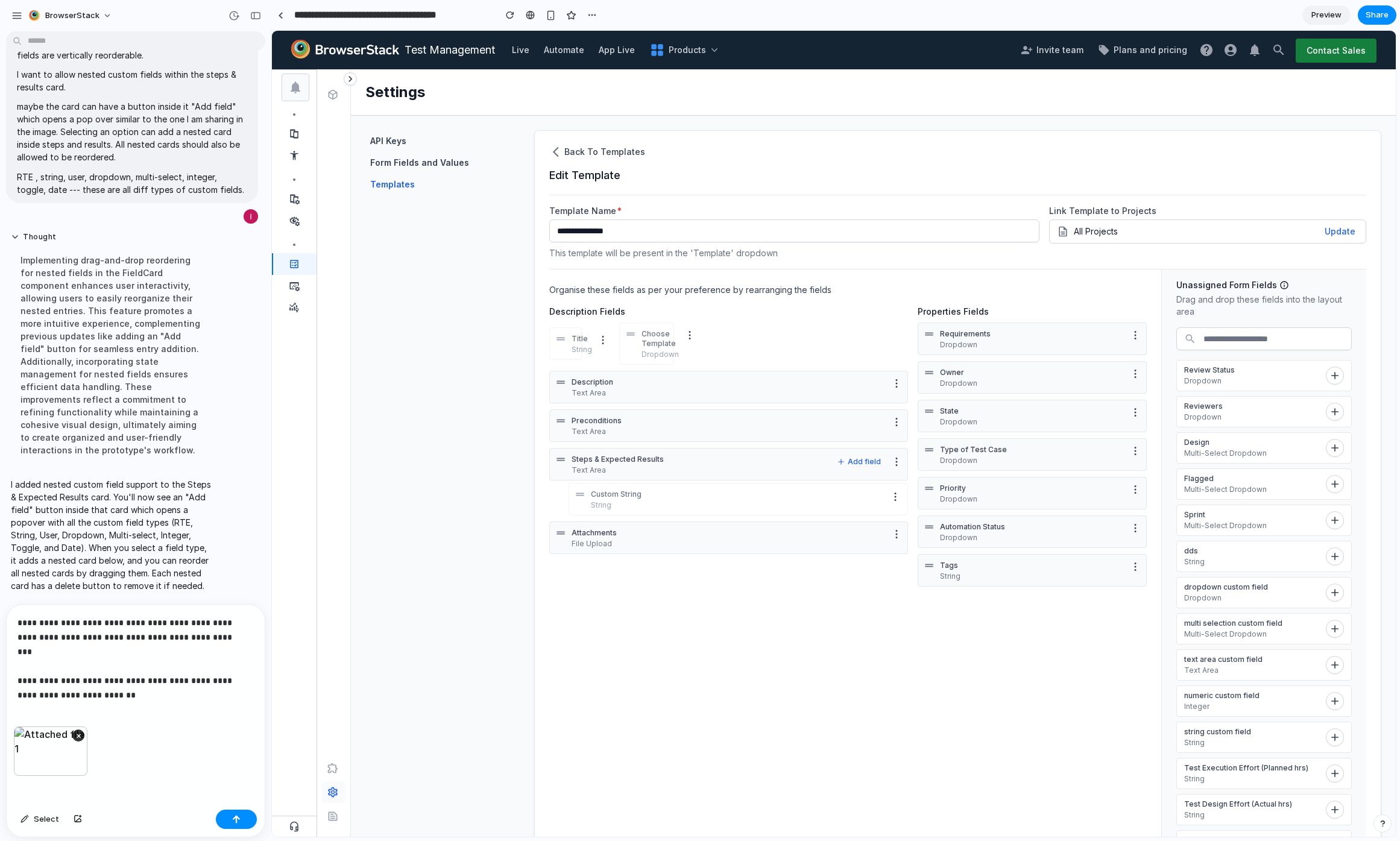
click at [113, 679] on p "**********" at bounding box center [133, 652] width 231 height 72
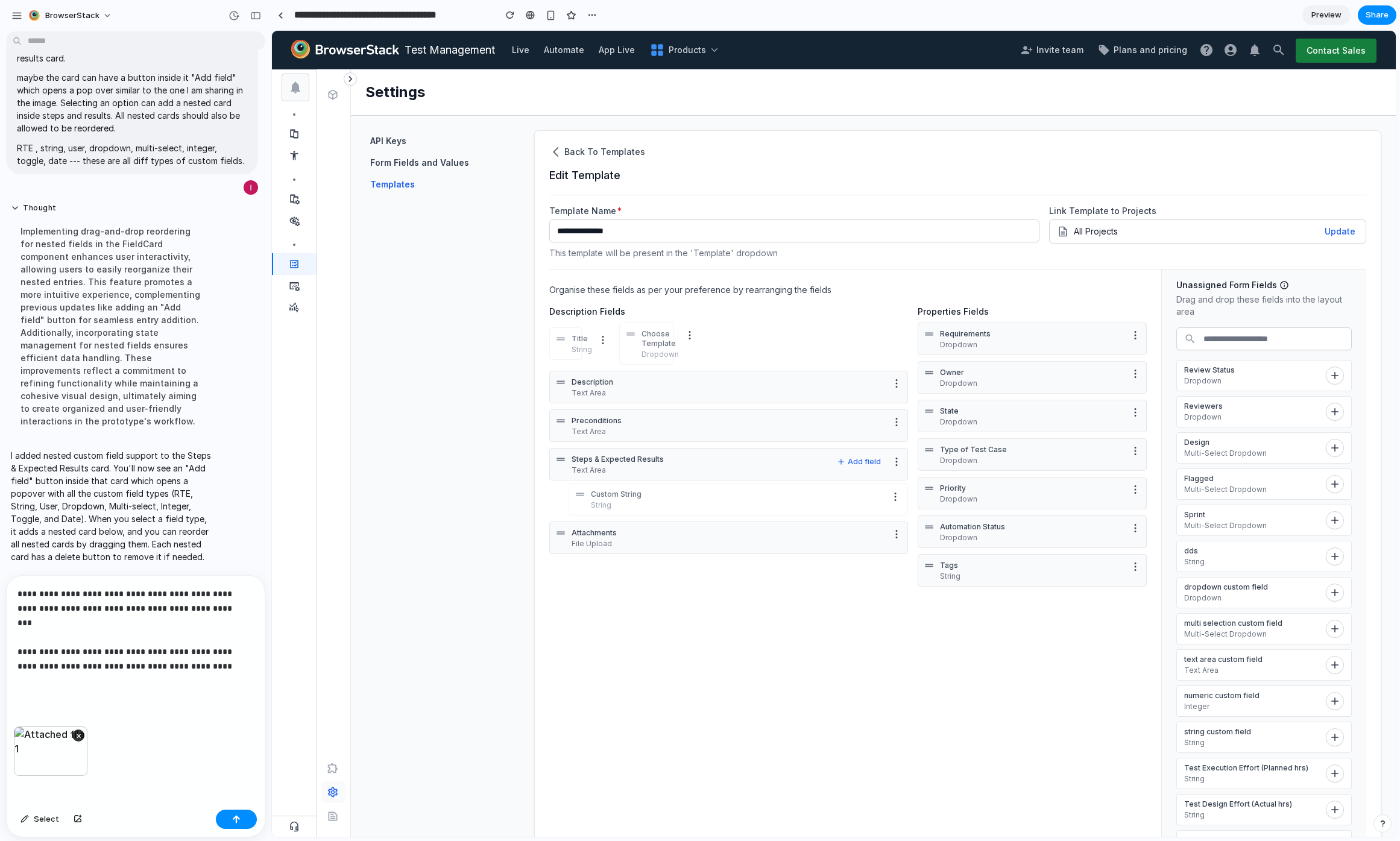
scroll to position [369, 0]
click at [155, 686] on p "**********" at bounding box center [133, 637] width 231 height 101
click at [219, 660] on p "**********" at bounding box center [133, 651] width 231 height 130
click at [220, 659] on p "**********" at bounding box center [133, 651] width 231 height 130
click at [231, 652] on p "**********" at bounding box center [133, 651] width 231 height 130
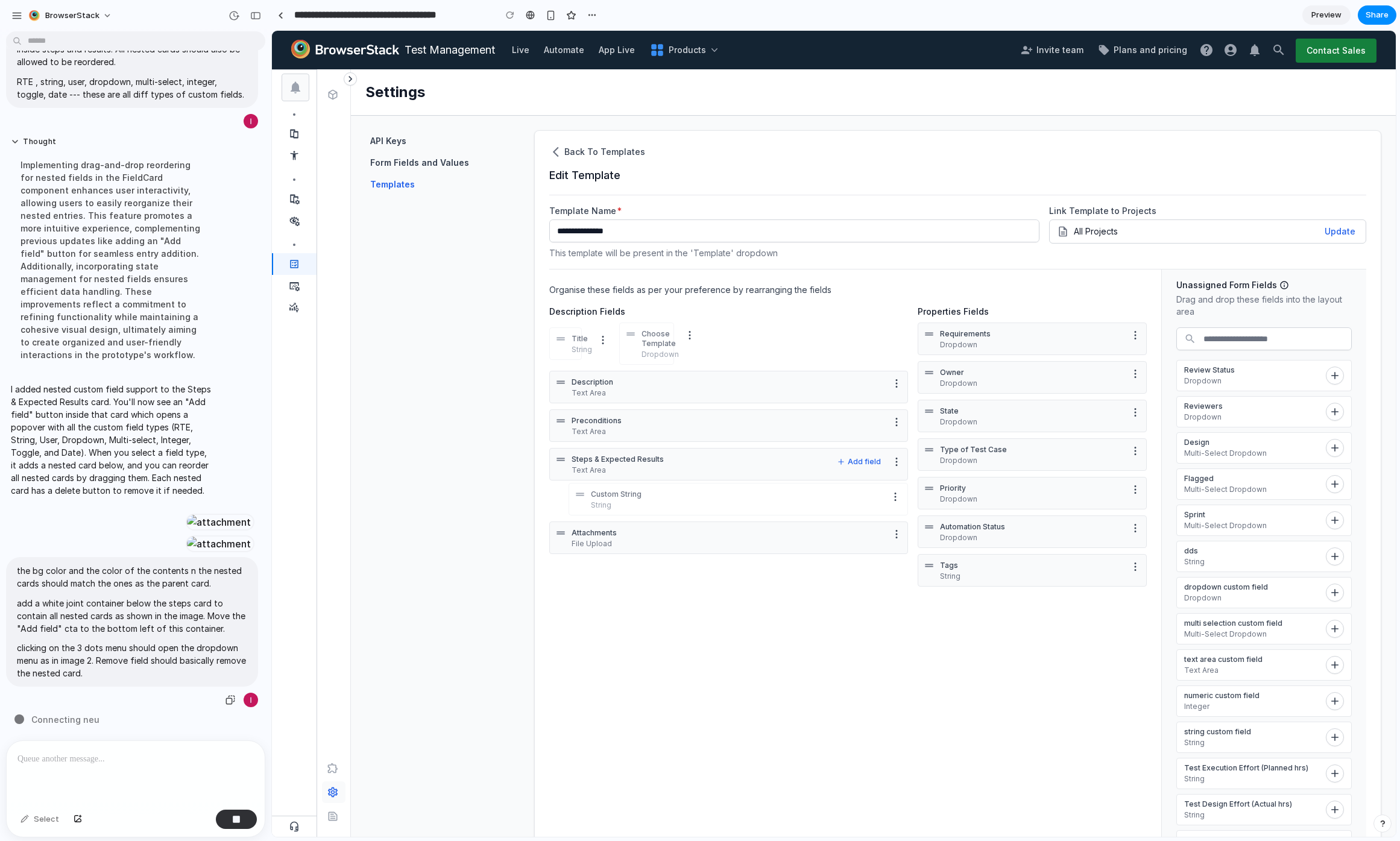
scroll to position [758, 0]
drag, startPoint x: 559, startPoint y: 382, endPoint x: 567, endPoint y: 452, distance: 70.5
click at [567, 452] on div "Description Text Area Preconditions Text Area Steps & Expected Results Text Are…" at bounding box center [728, 464] width 359 height 187
drag, startPoint x: 545, startPoint y: 418, endPoint x: 562, endPoint y: 407, distance: 20.2
click at [562, 407] on div "**********" at bounding box center [957, 537] width 847 height 815
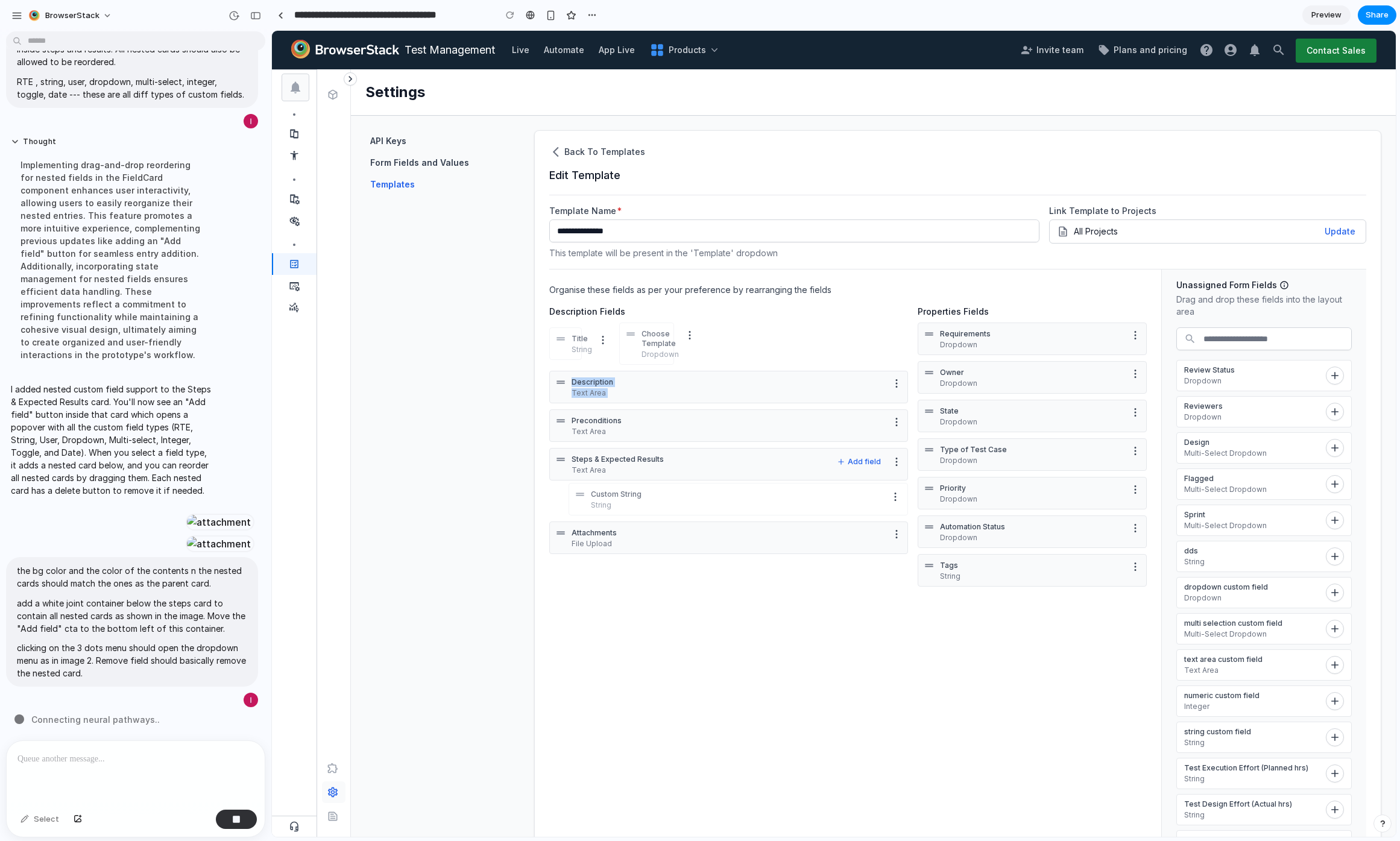
drag, startPoint x: 561, startPoint y: 423, endPoint x: 564, endPoint y: 388, distance: 35.1
click at [564, 388] on div "Description Text Area Preconditions Text Area Steps & Expected Results Text Are…" at bounding box center [728, 464] width 359 height 187
drag, startPoint x: 563, startPoint y: 536, endPoint x: 568, endPoint y: 512, distance: 24.5
click at [568, 512] on div "Description Text Area Preconditions Text Area Steps & Expected Results Text Are…" at bounding box center [728, 464] width 359 height 187
click at [639, 570] on div "Description Fields Title String Choose Template Dropdown Description Text Area …" at bounding box center [848, 448] width 597 height 285
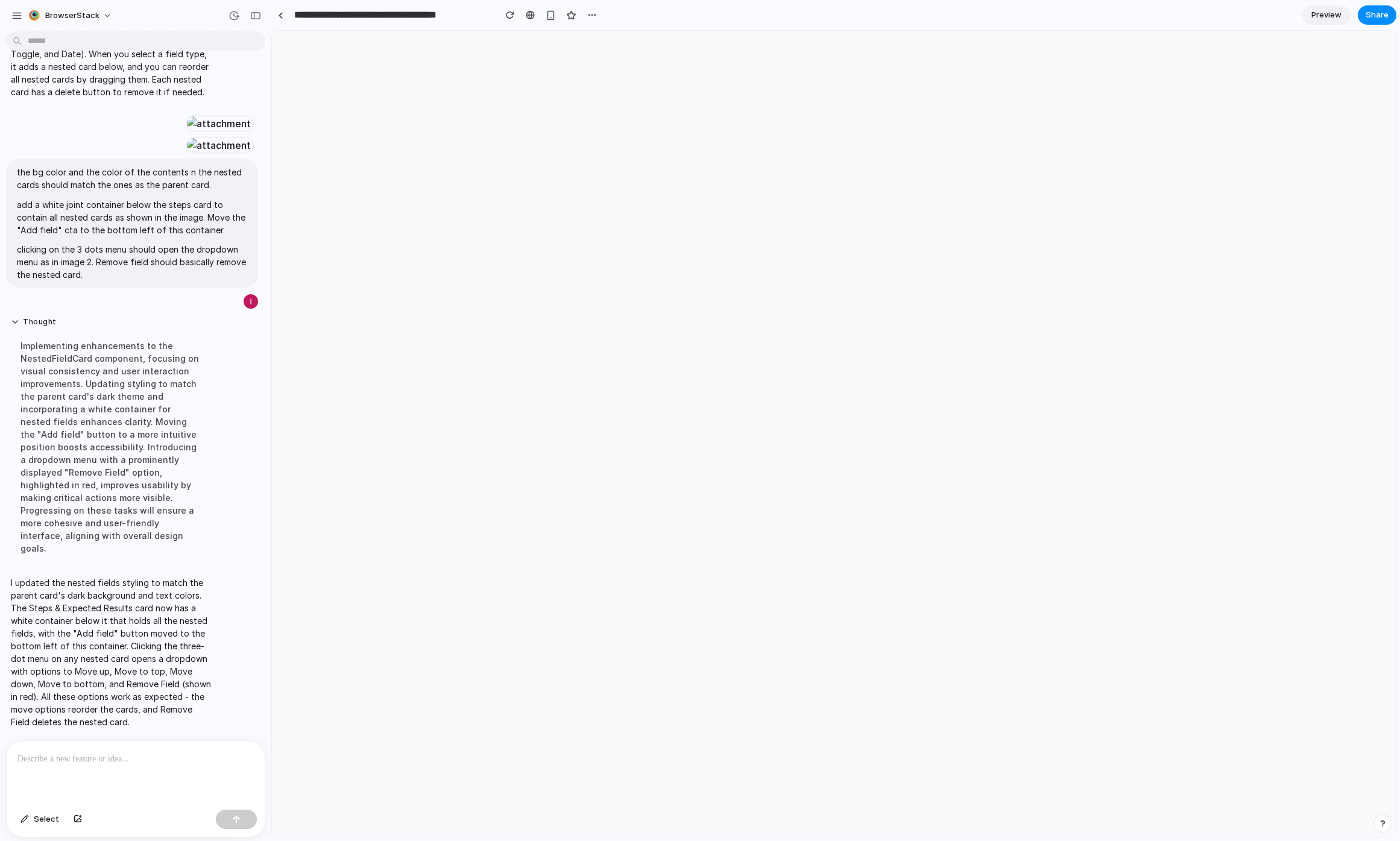
scroll to position [0, 0]
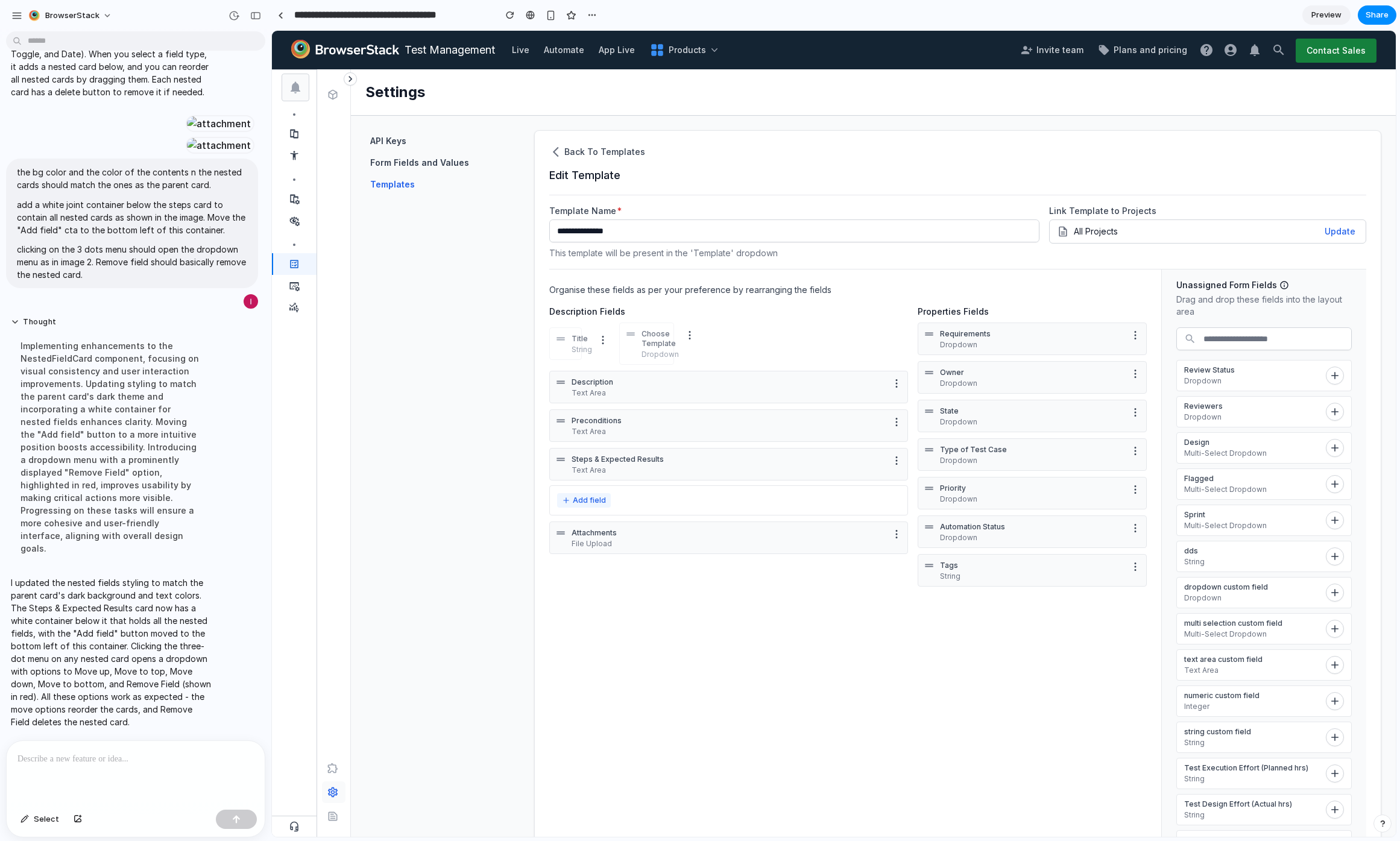
click at [587, 498] on button "Add field" at bounding box center [584, 500] width 54 height 14
click at [540, 556] on li "RTE" at bounding box center [546, 553] width 118 height 21
click at [586, 541] on button "Add field" at bounding box center [584, 541] width 54 height 14
click at [577, 639] on li "User" at bounding box center [546, 646] width 118 height 21
click at [887, 510] on circle "More options" at bounding box center [887, 510] width 1 height 1
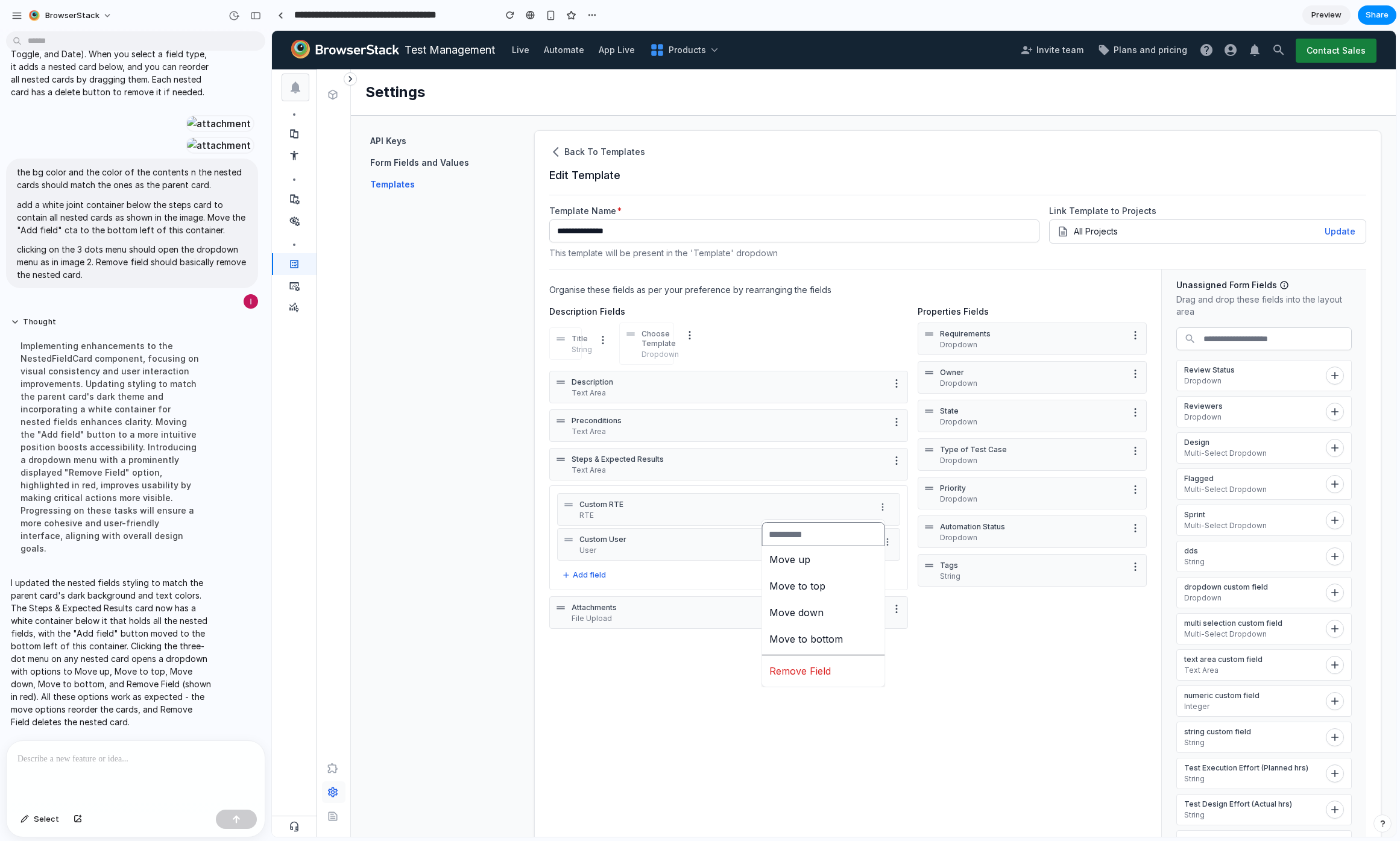
click at [883, 509] on div "Move up Move to top Move down Move to bottom Remove Field" at bounding box center [834, 434] width 1123 height 806
click at [654, 468] on p "Text Area" at bounding box center [728, 470] width 314 height 10
click at [727, 486] on div "Custom RTE RTE Custom User User To pick up a draggable item, press the space ba…" at bounding box center [728, 537] width 359 height 105
click at [885, 505] on icon "More options" at bounding box center [887, 507] width 10 height 10
click at [837, 553] on li "Move up" at bounding box center [823, 560] width 118 height 21
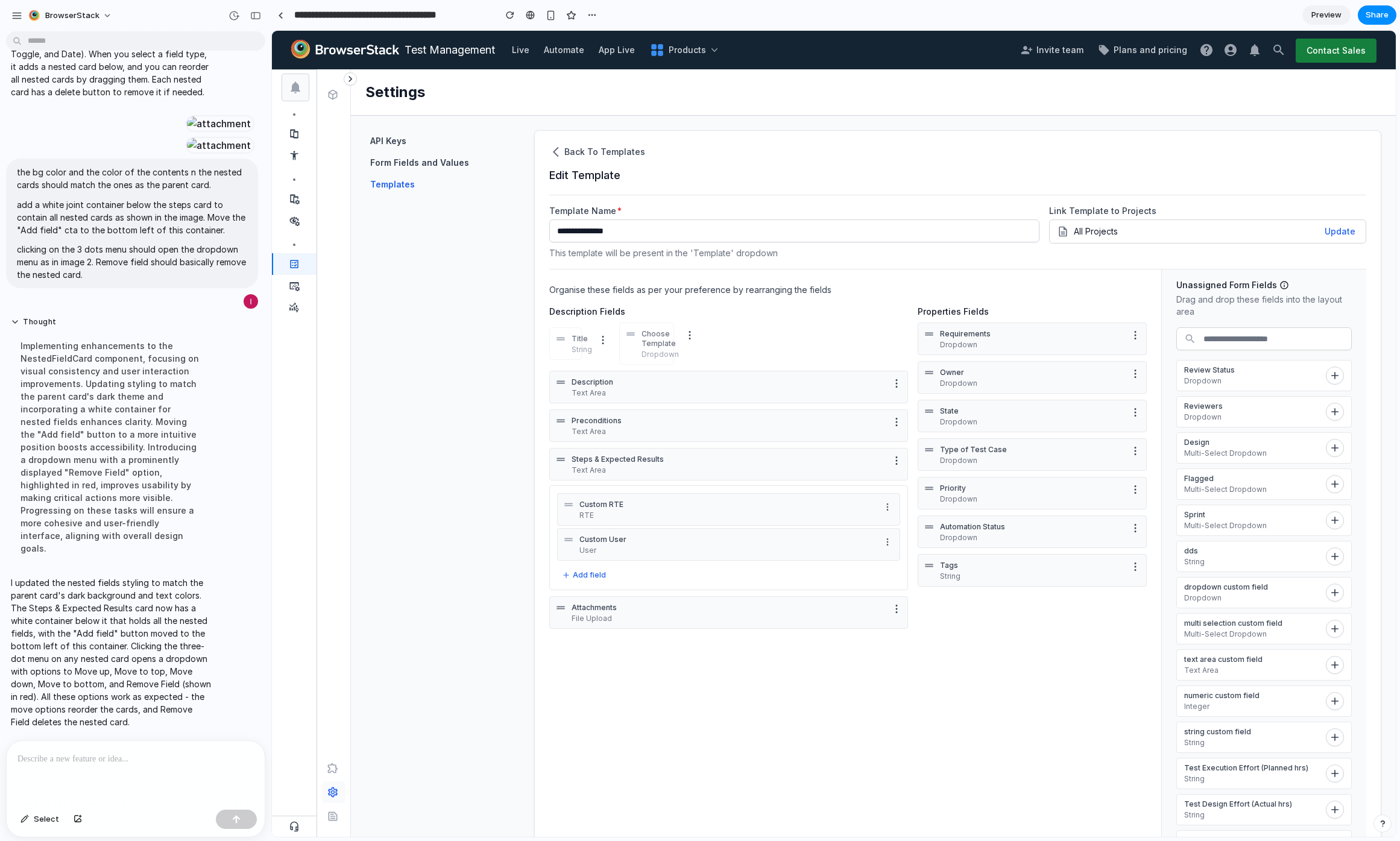
click at [886, 548] on button "More options" at bounding box center [887, 542] width 14 height 14
click at [830, 617] on li "Move to top" at bounding box center [823, 621] width 118 height 21
click at [882, 536] on button "More options" at bounding box center [887, 542] width 14 height 14
click at [803, 707] on span "Remove Field" at bounding box center [800, 706] width 62 height 14
click at [880, 499] on div at bounding box center [887, 507] width 14 height 16
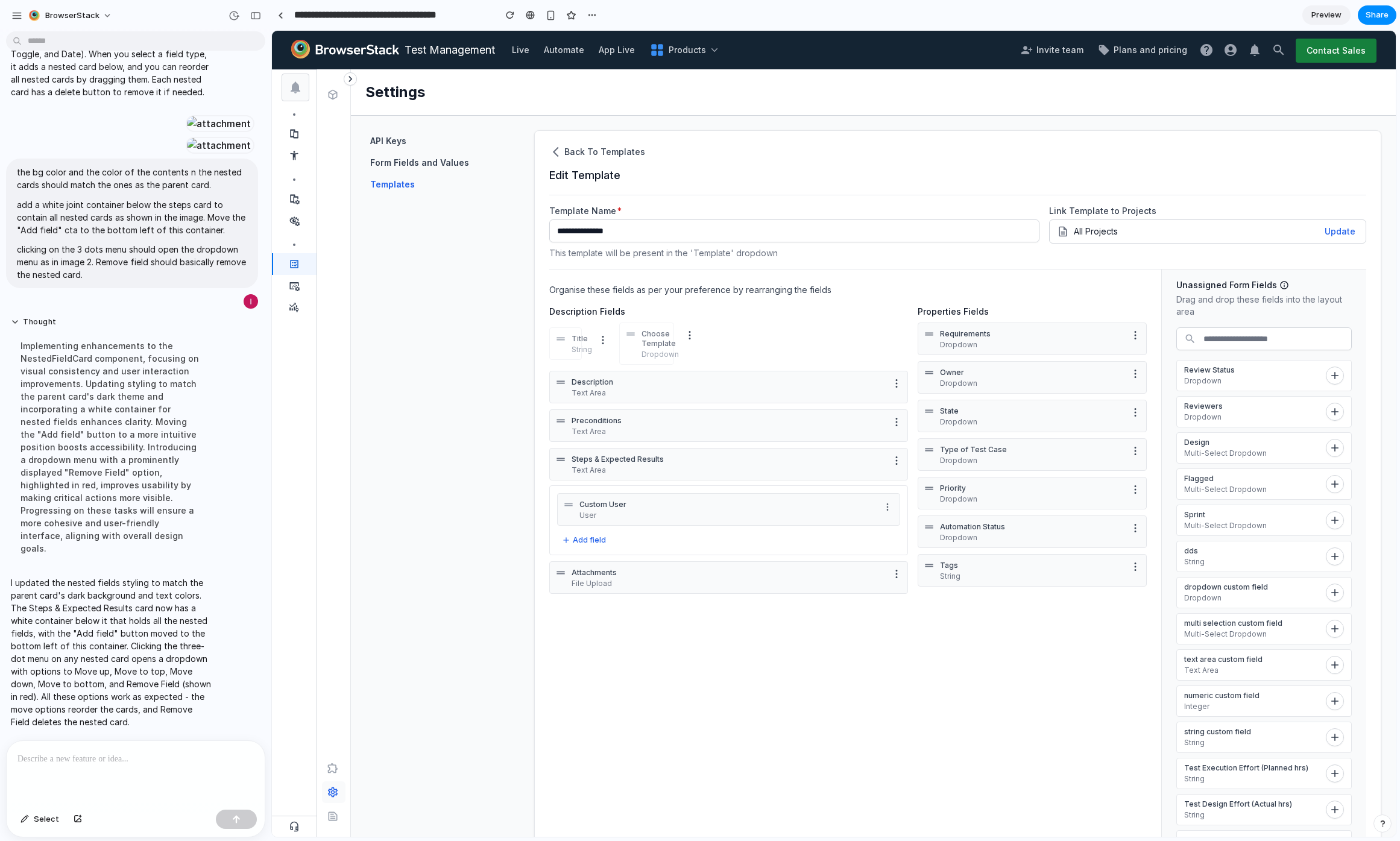
click at [887, 507] on circle "More options" at bounding box center [887, 507] width 1 height 1
click at [745, 508] on div "Move up Move to top Move down Move to bottom Remove Field" at bounding box center [834, 434] width 1123 height 806
click at [29, 763] on div at bounding box center [133, 773] width 254 height 64
click at [650, 460] on p "Steps & Expected Results" at bounding box center [728, 460] width 314 height 10
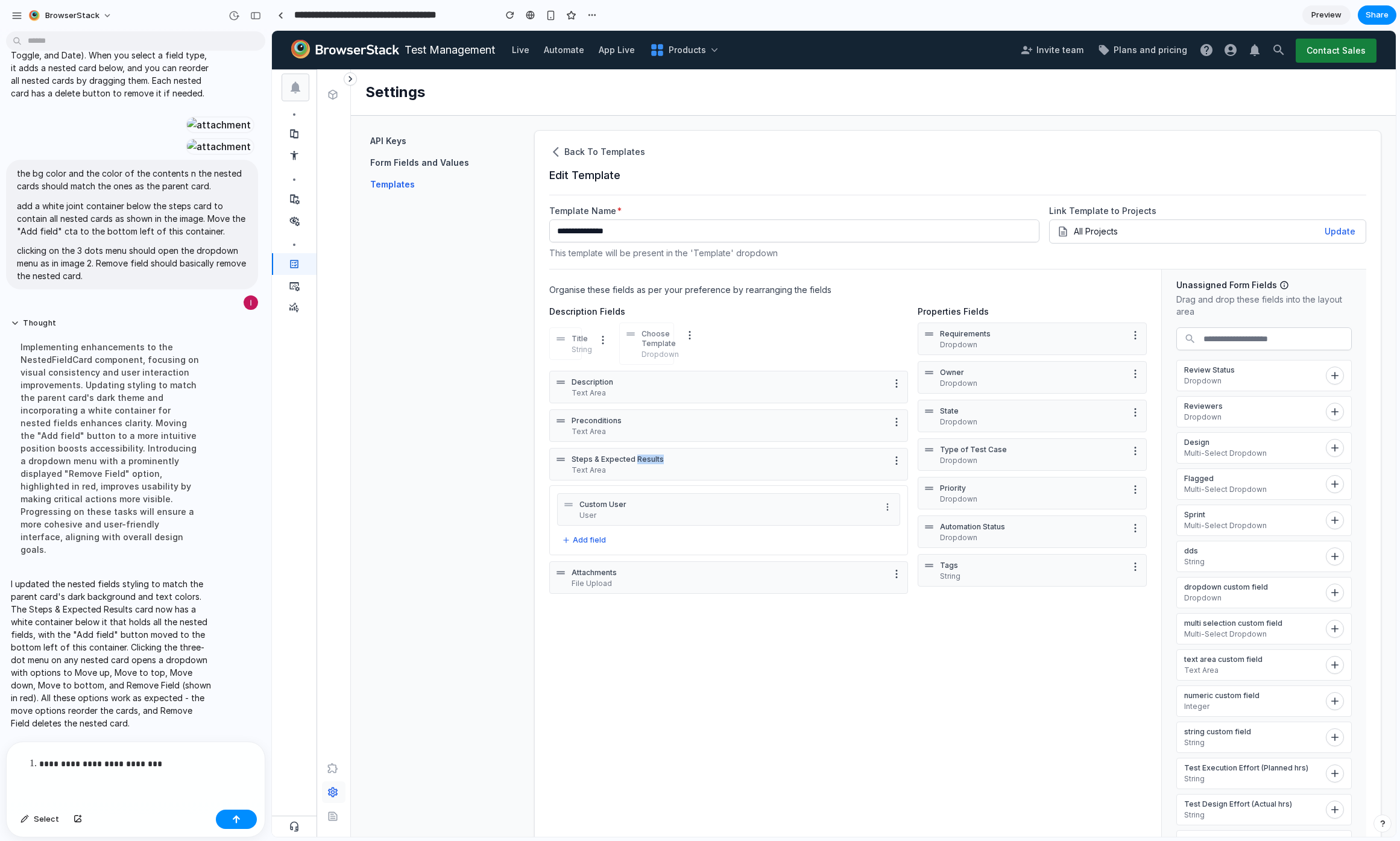
click at [650, 460] on p "Steps & Expected Results" at bounding box center [728, 460] width 314 height 10
copy p "Steps & Expected Results"
click at [188, 766] on div "**********" at bounding box center [133, 774] width 254 height 63
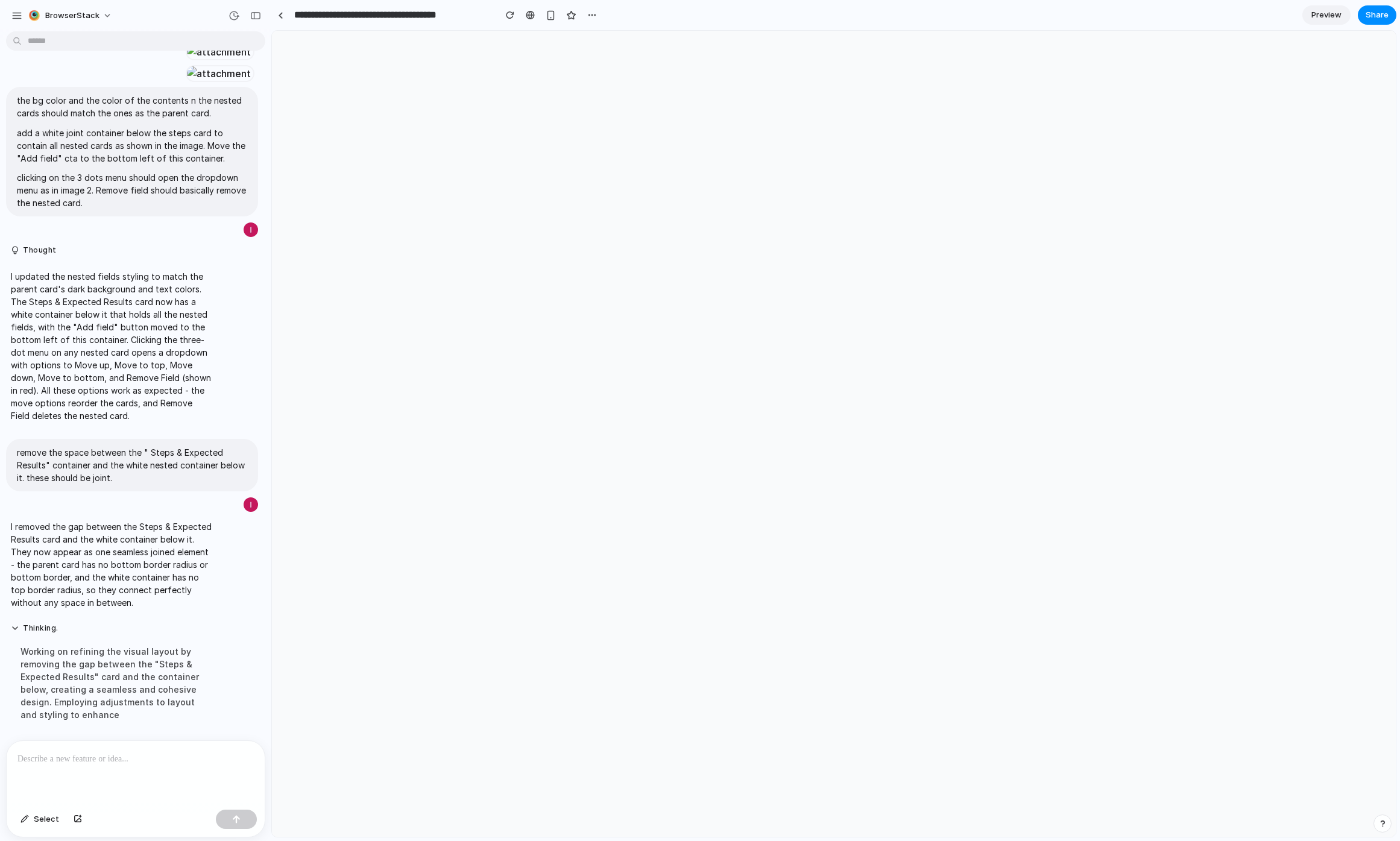
scroll to position [0, 0]
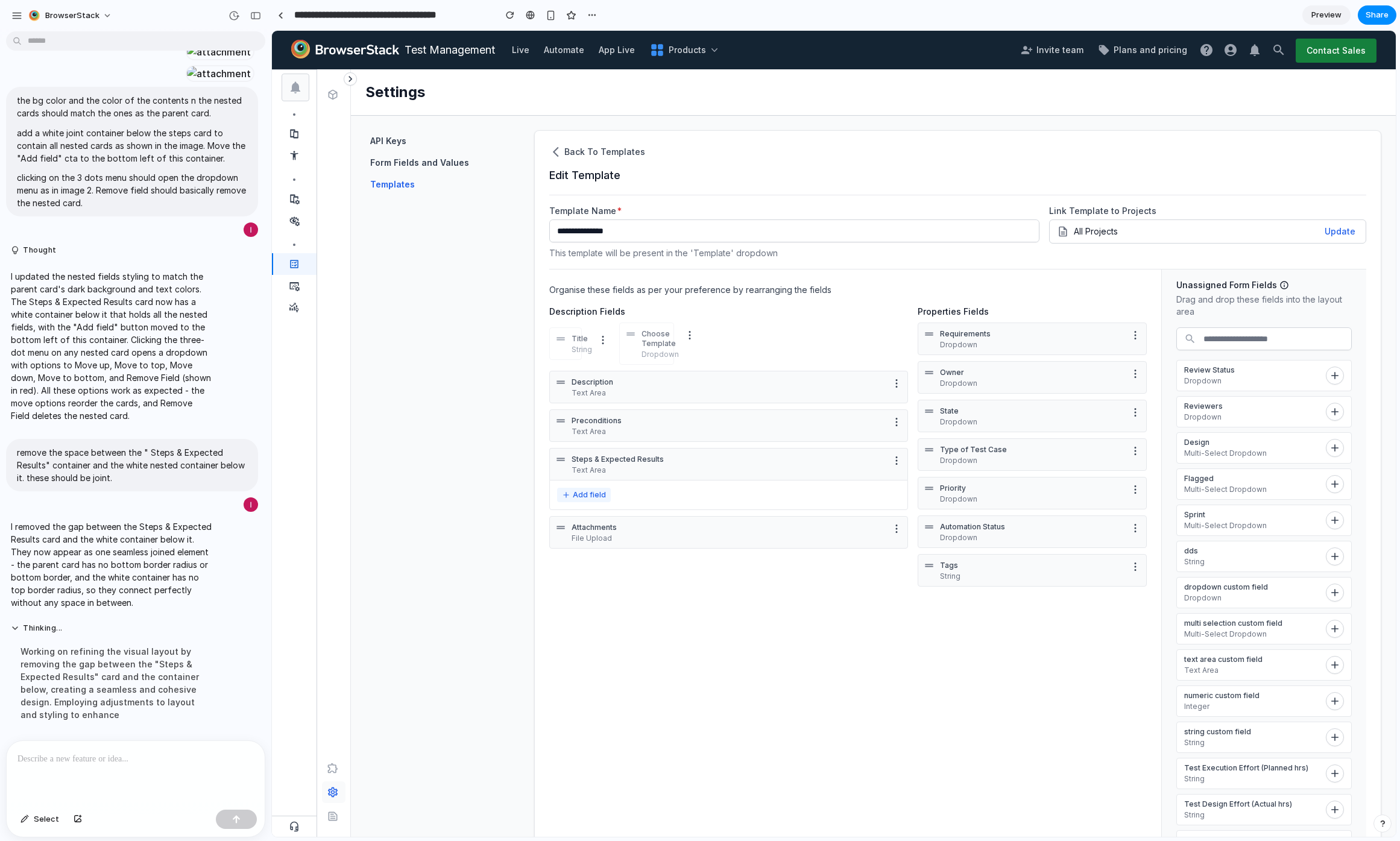
click at [566, 492] on icon "Add field" at bounding box center [566, 495] width 9 height 9
click at [544, 558] on ul "RTE String User Dropdown Multi-select Integer Toggle Date" at bounding box center [546, 640] width 123 height 212
click at [540, 569] on li "String" at bounding box center [546, 574] width 118 height 21
click at [883, 498] on icon "More options" at bounding box center [887, 502] width 10 height 10
click at [51, 765] on div at bounding box center [133, 773] width 254 height 64
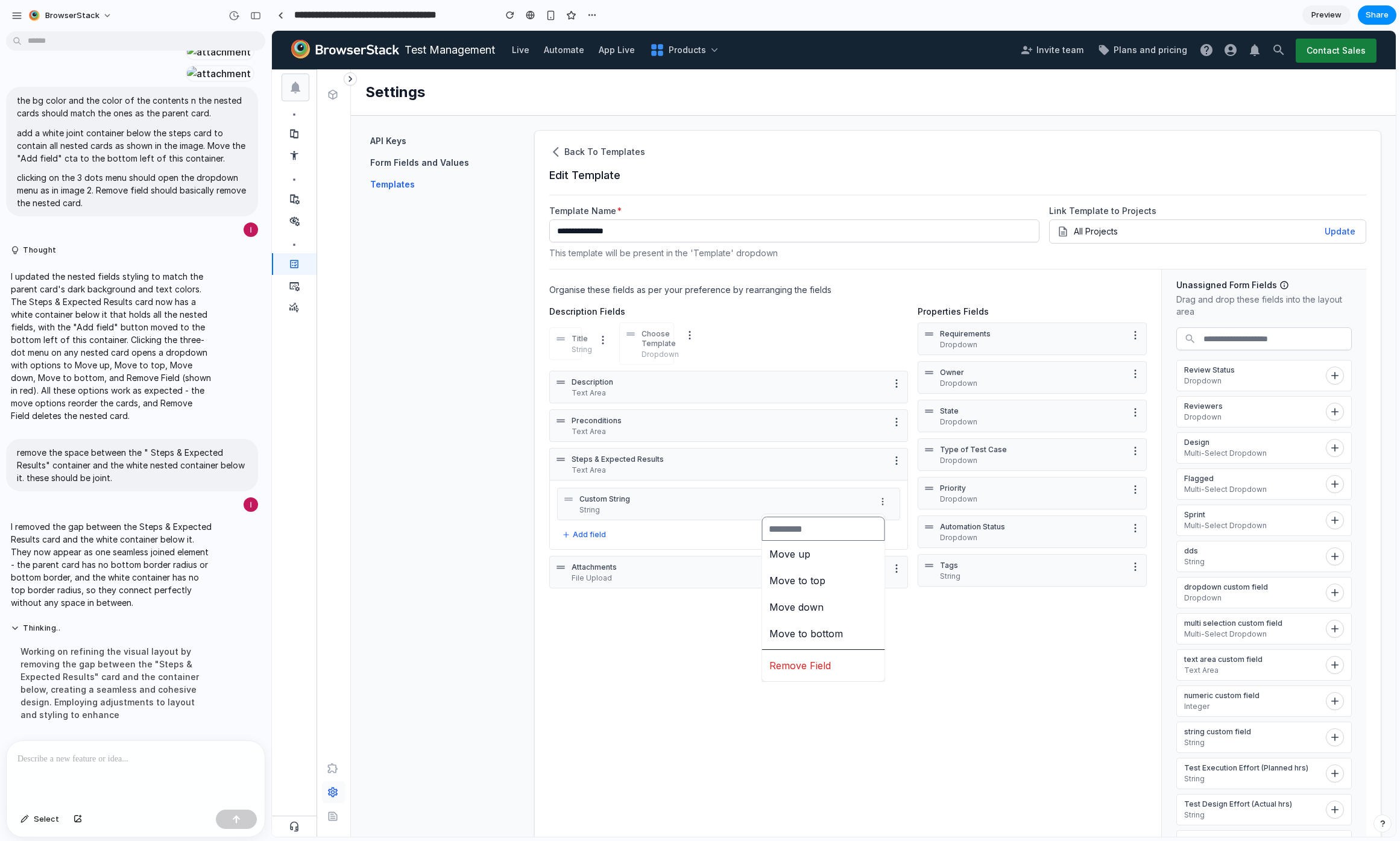
click at [65, 758] on p at bounding box center [133, 759] width 231 height 14
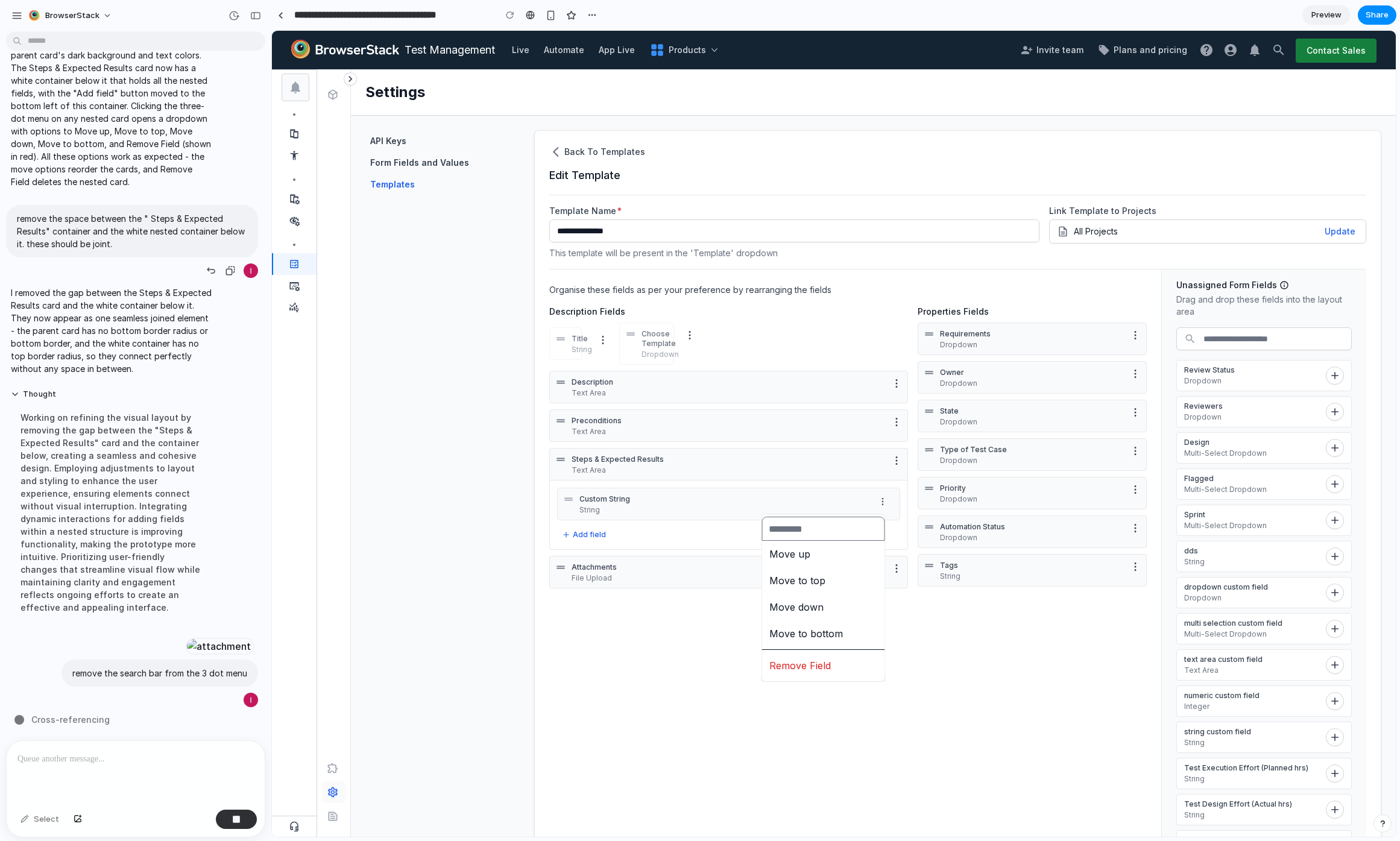
scroll to position [1612, 0]
click at [606, 536] on div "Move up Move to top Move down Move to bottom Remove Field" at bounding box center [834, 434] width 1123 height 806
click at [599, 536] on button "Add field" at bounding box center [584, 535] width 54 height 14
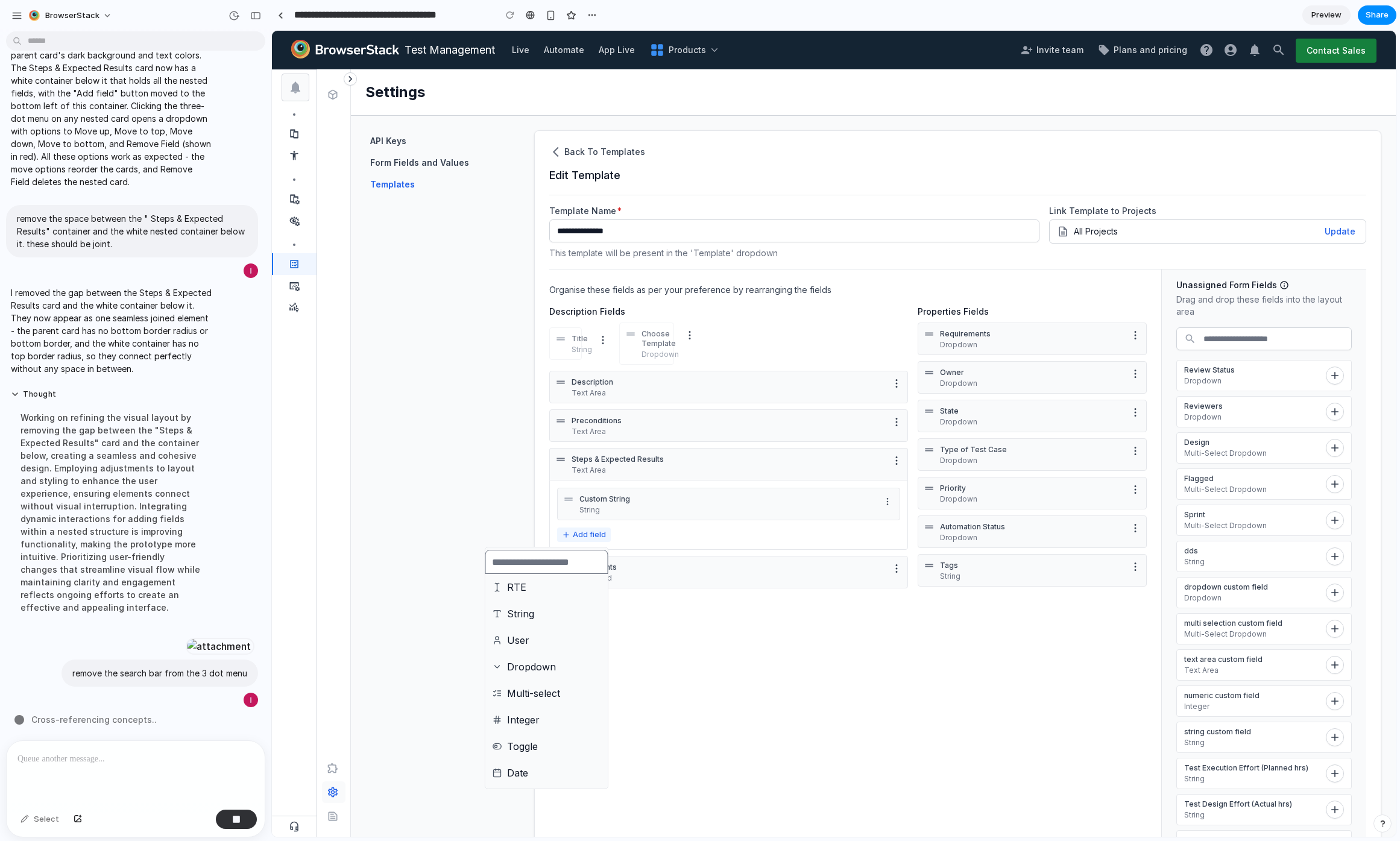
click at [599, 536] on div "RTE String User Dropdown Multi-select Integer Toggle Date" at bounding box center [834, 434] width 1123 height 806
click at [570, 539] on button "Add field" at bounding box center [584, 535] width 54 height 14
click at [540, 645] on li "User" at bounding box center [546, 640] width 118 height 21
click at [604, 536] on p "Custom User" at bounding box center [727, 534] width 296 height 10
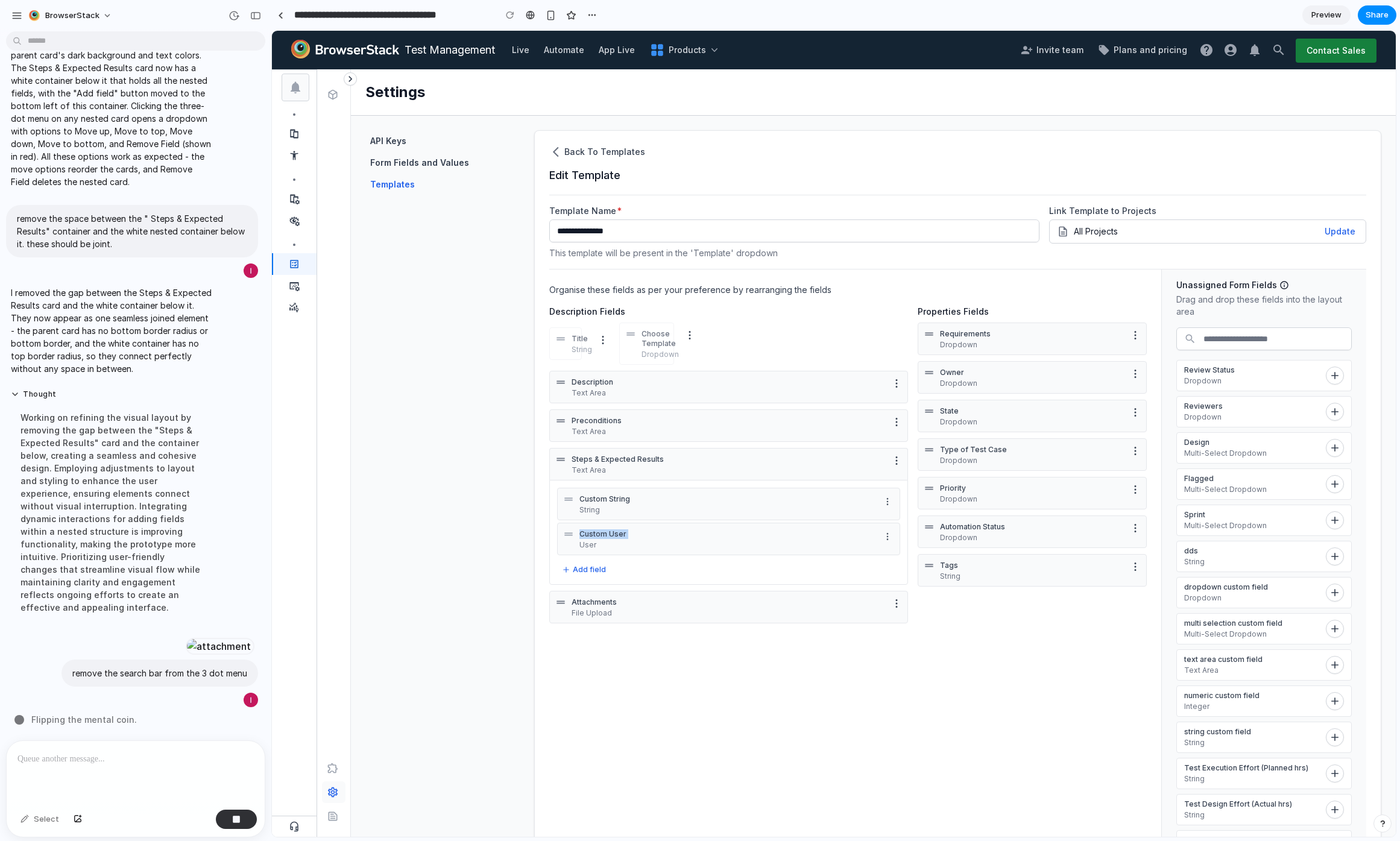
click at [604, 536] on p "Custom User" at bounding box center [727, 534] width 296 height 10
click at [624, 501] on p "Custom String" at bounding box center [727, 499] width 296 height 10
click at [883, 500] on icon "More options" at bounding box center [887, 502] width 10 height 10
click at [882, 500] on div "Move up Move to top Move down Move to bottom Remove Field" at bounding box center [834, 434] width 1123 height 806
click at [893, 498] on div "Custom String String" at bounding box center [728, 503] width 343 height 32
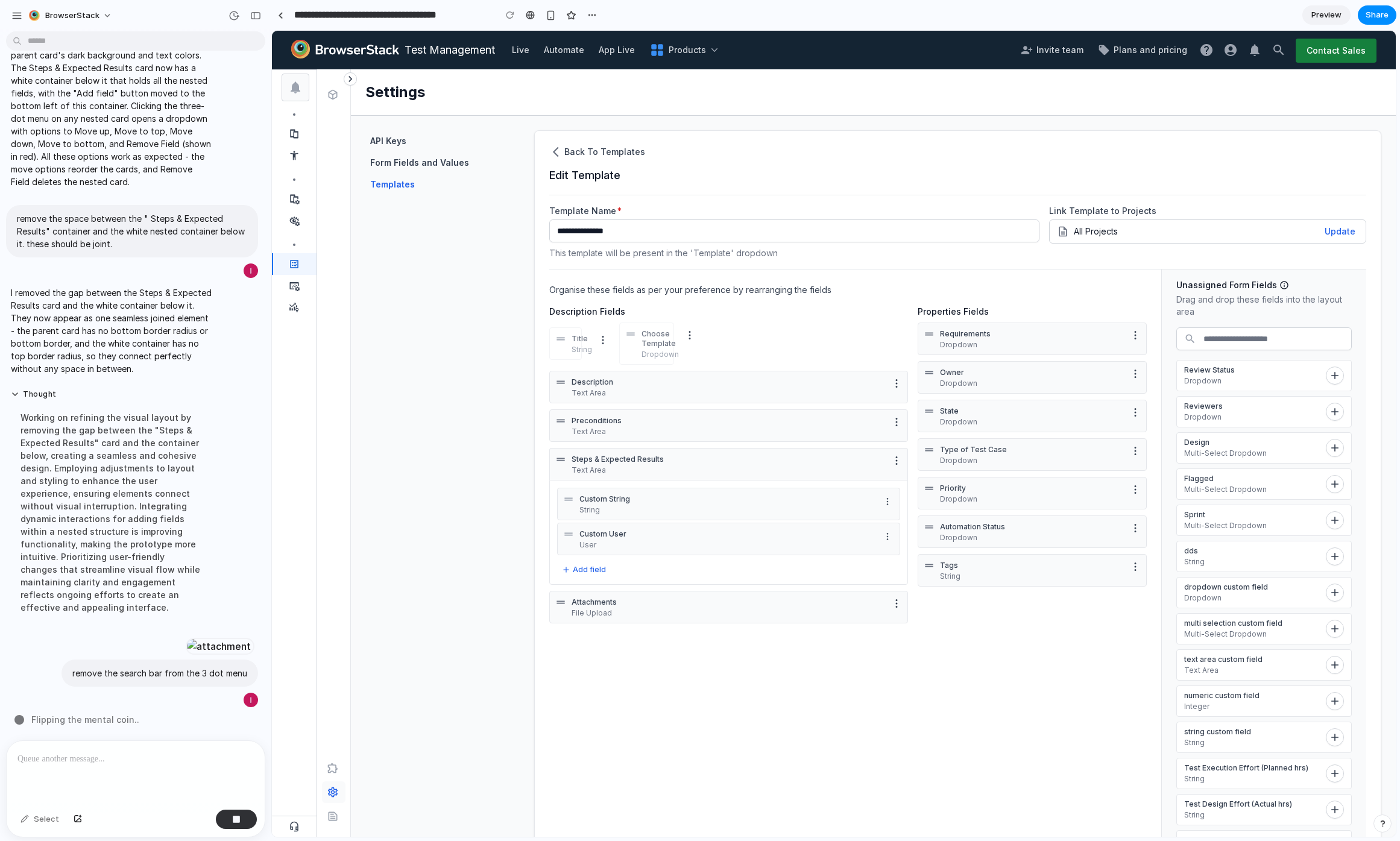
click at [883, 506] on icon "More options" at bounding box center [887, 502] width 10 height 10
click at [896, 497] on div "Move up Move to top Move down Move to bottom Remove Field" at bounding box center [834, 434] width 1123 height 806
click at [895, 538] on div "Custom String String Custom User User To pick up a draggable item, press the sp…" at bounding box center [728, 533] width 359 height 105
click at [883, 540] on icon "More options" at bounding box center [887, 537] width 10 height 10
click at [896, 472] on div "Move up Move to top Move down Move to bottom Remove Field" at bounding box center [834, 434] width 1123 height 806
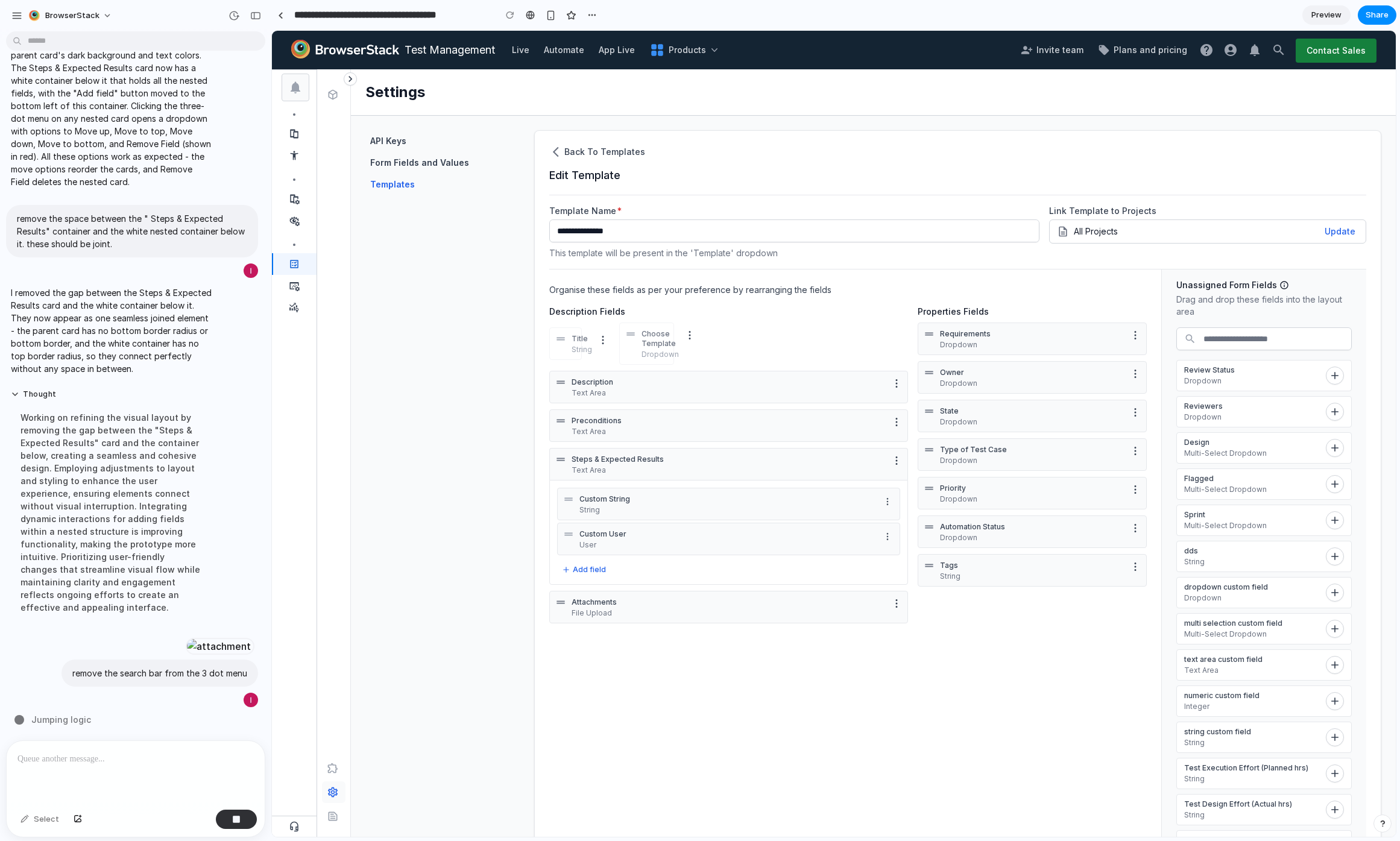
click at [895, 466] on icon "button" at bounding box center [896, 461] width 12 height 12
click at [892, 458] on icon "button" at bounding box center [896, 461] width 12 height 12
click at [892, 424] on icon "button" at bounding box center [896, 422] width 12 height 12
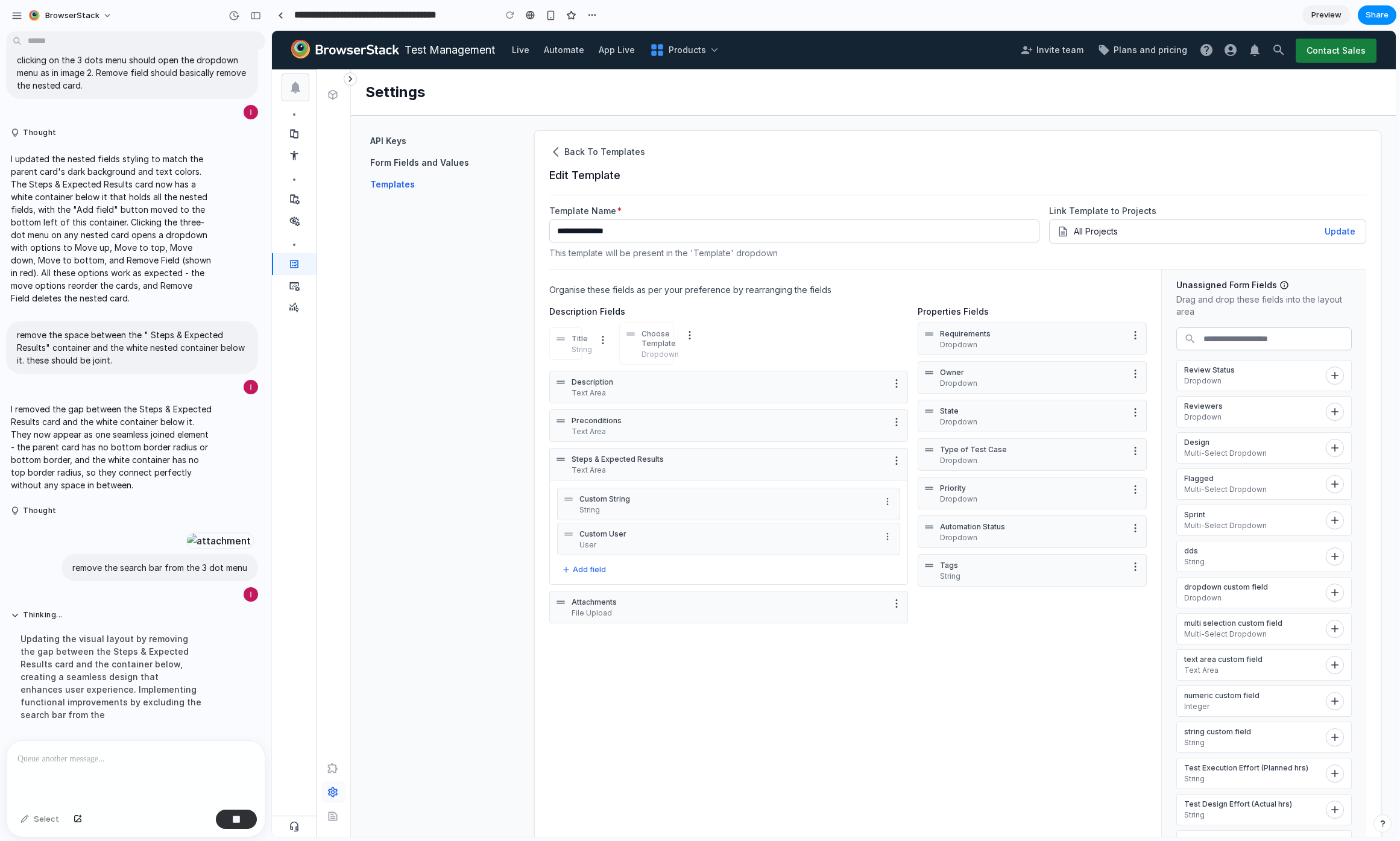
click at [681, 325] on div "Choose Template Dropdown" at bounding box center [673, 343] width 109 height 42
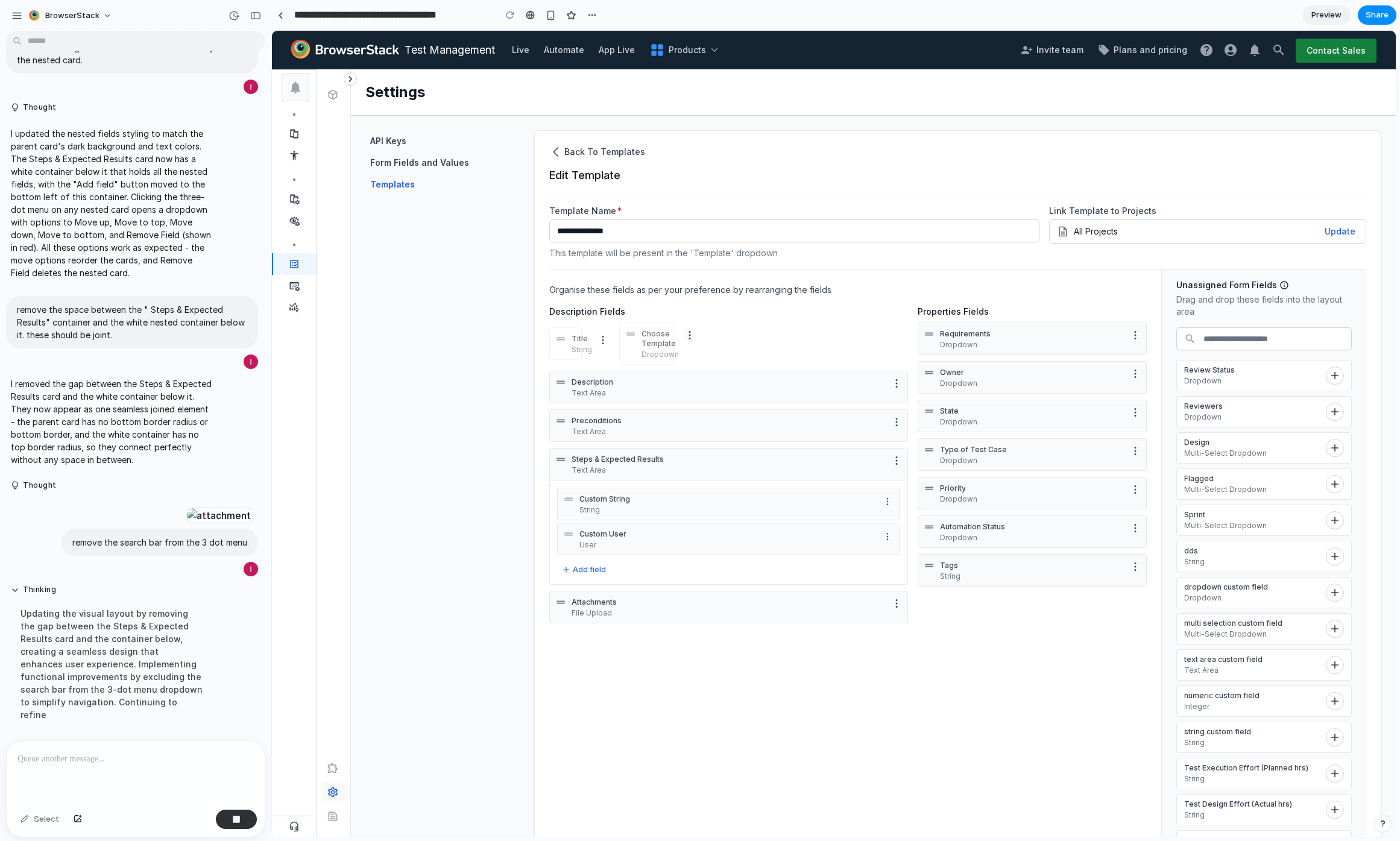
drag, startPoint x: 684, startPoint y: 358, endPoint x: 692, endPoint y: 341, distance: 18.8
click at [689, 352] on div "Choose Template Dropdown" at bounding box center [673, 343] width 109 height 42
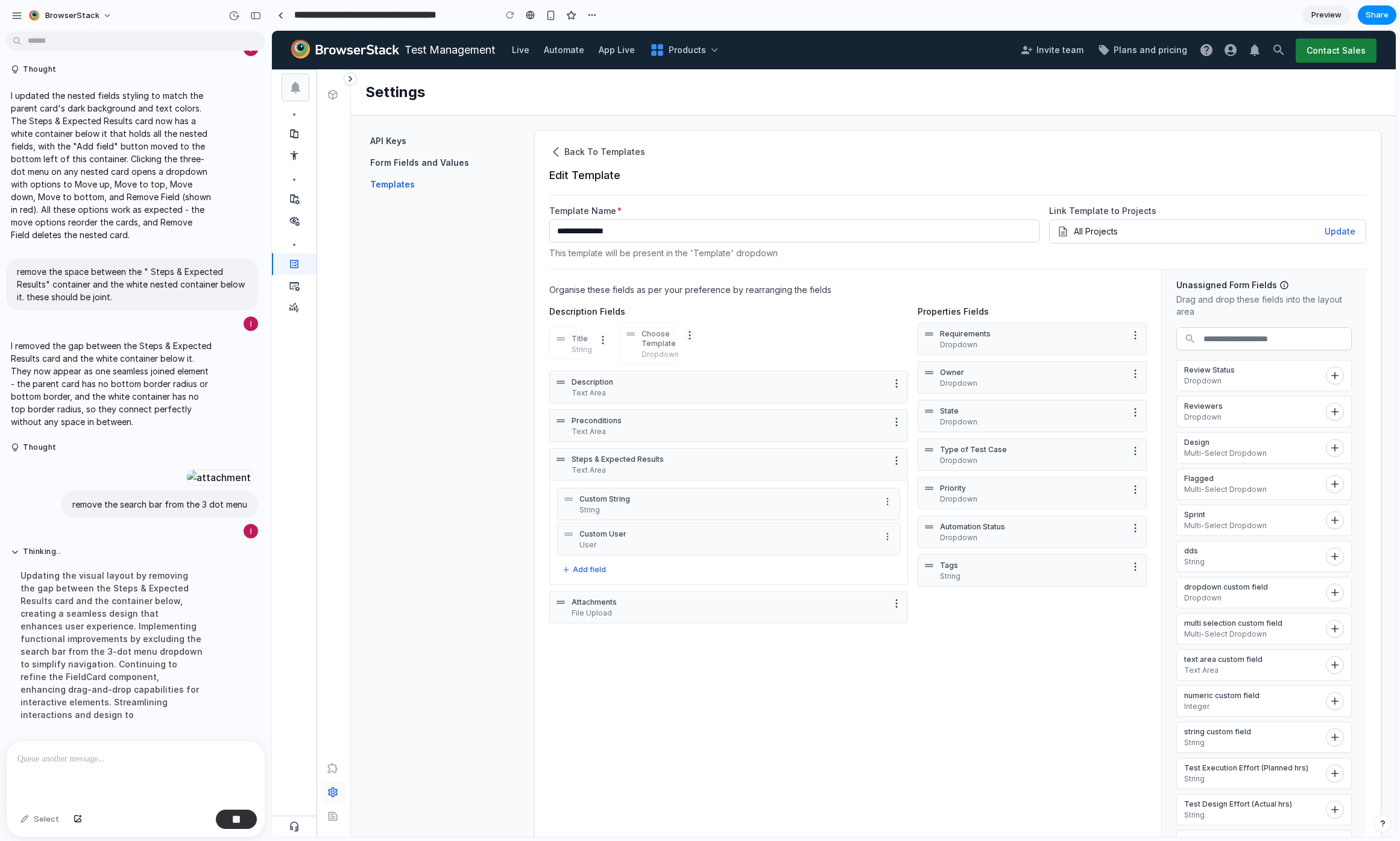
click at [692, 340] on icon "button" at bounding box center [689, 334] width 12 height 12
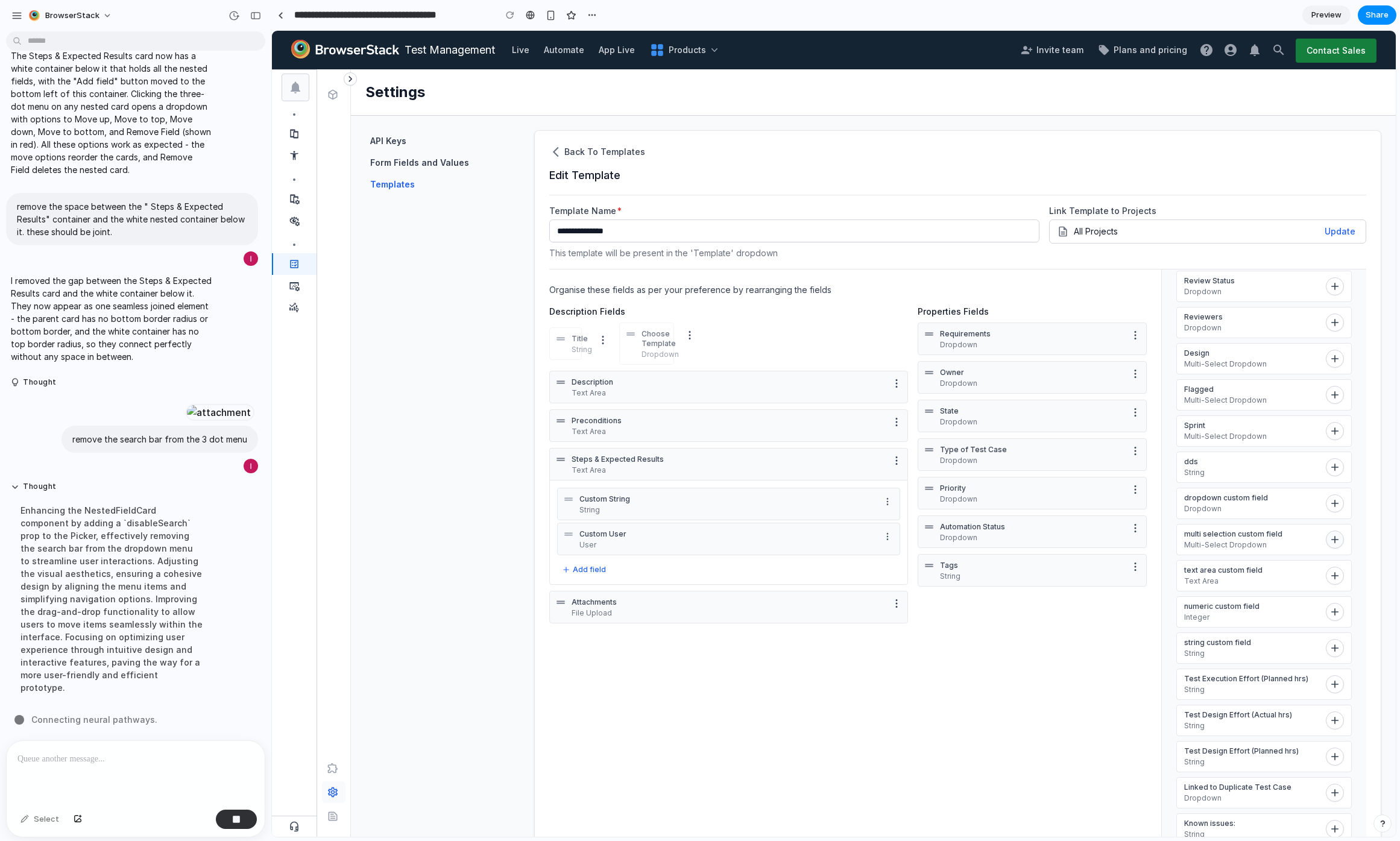
scroll to position [170, 0]
click at [574, 570] on button "Add field" at bounding box center [584, 570] width 54 height 14
click at [616, 566] on div "RTE String User Dropdown Multi-select Integer Toggle Date" at bounding box center [834, 434] width 1123 height 806
click at [582, 568] on button "Add field" at bounding box center [584, 570] width 54 height 14
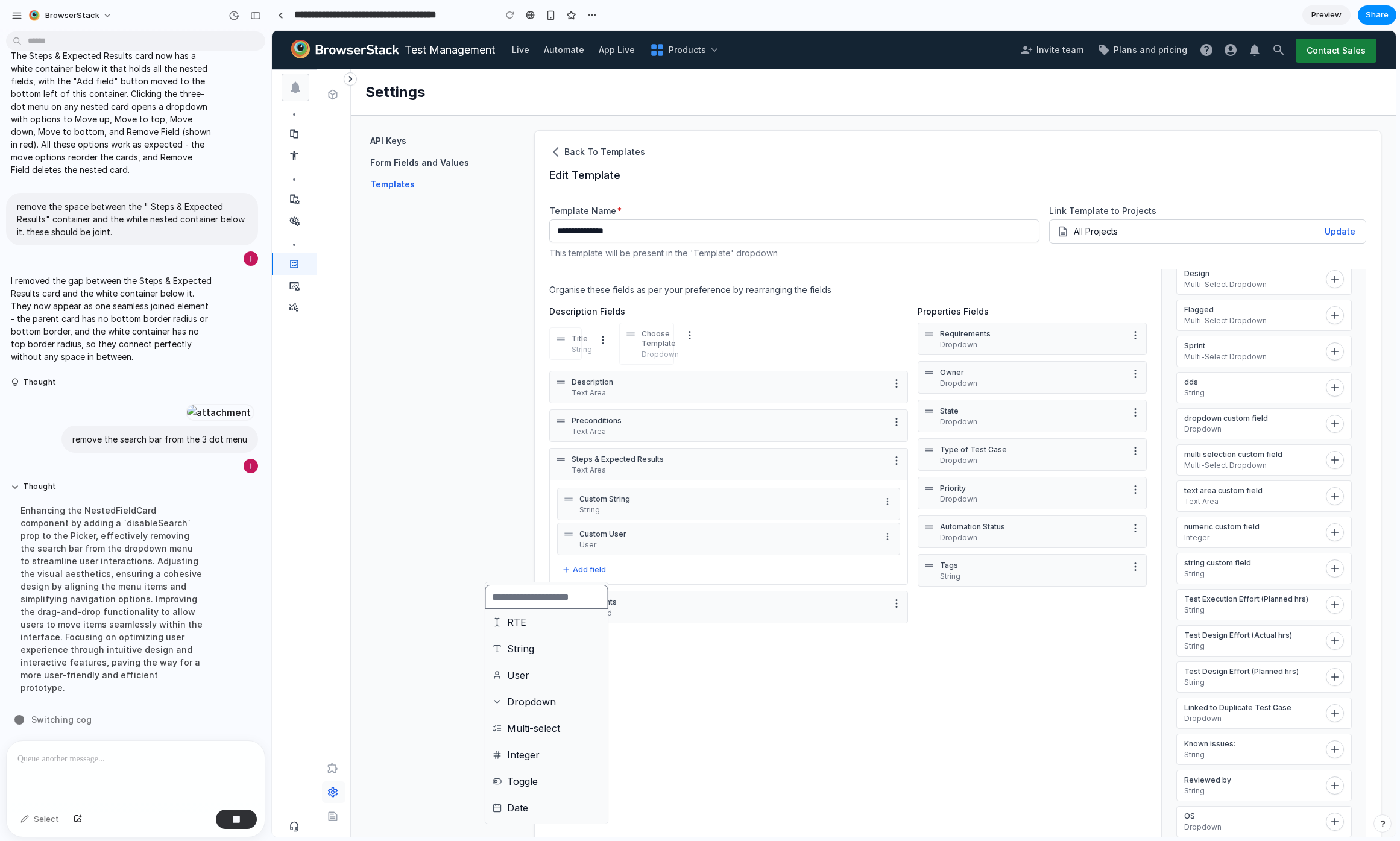
click at [1102, 702] on div "RTE String User Dropdown Multi-select Integer Toggle Date" at bounding box center [834, 434] width 1123 height 806
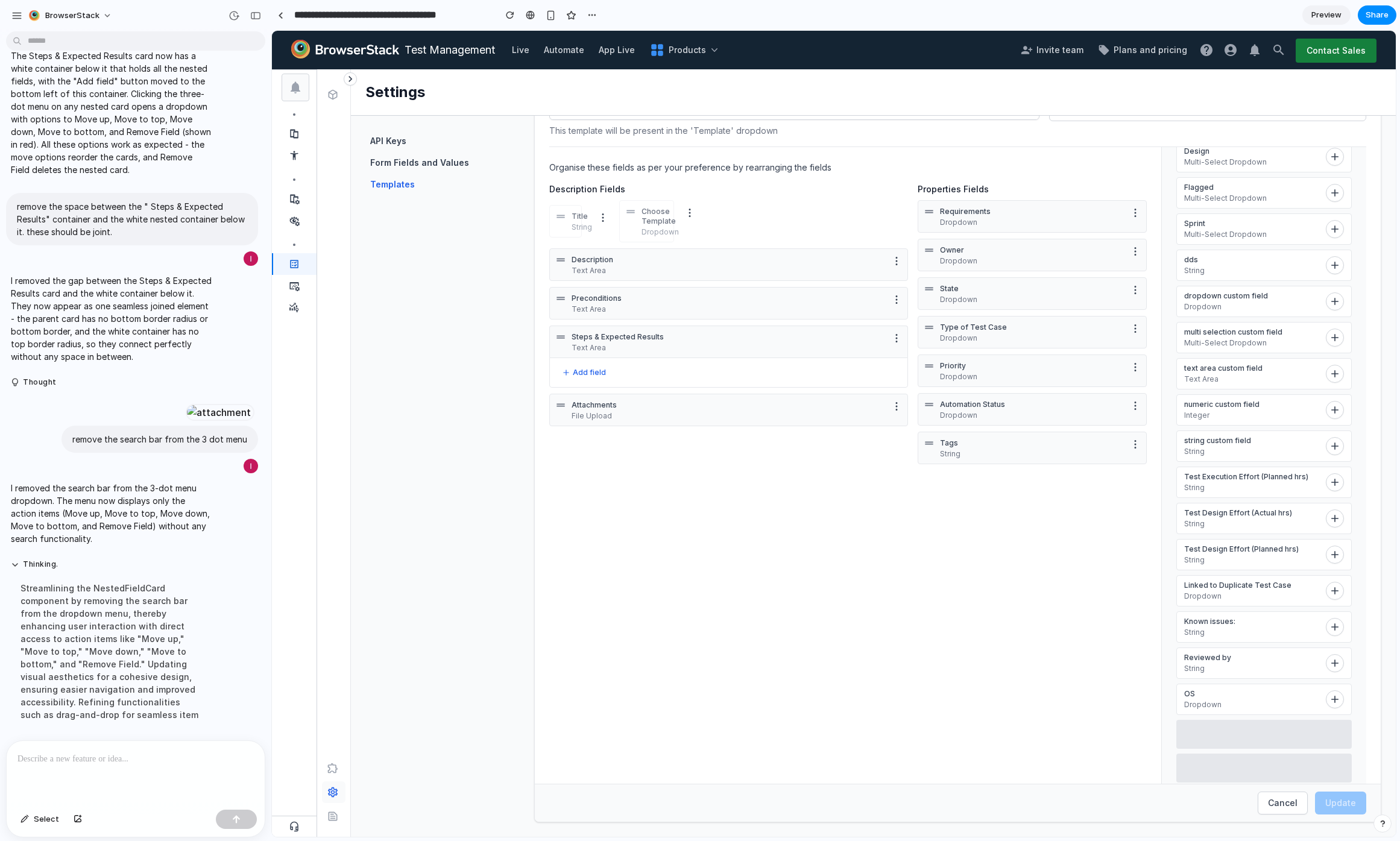
scroll to position [0, 0]
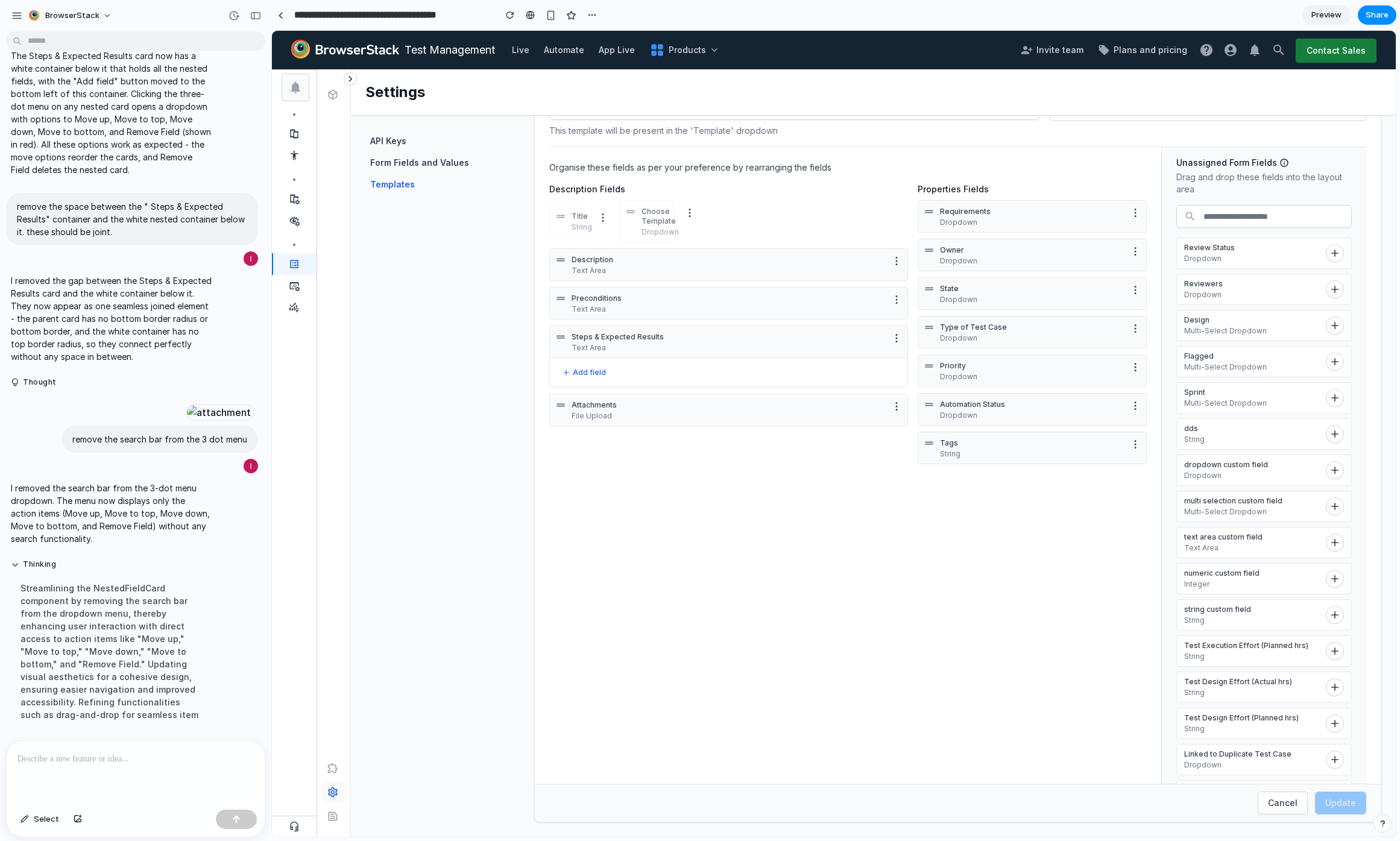
click at [792, 338] on p "Steps & Expected Results" at bounding box center [728, 337] width 314 height 10
click at [891, 338] on icon "button" at bounding box center [896, 338] width 12 height 12
click at [599, 368] on button "Add field" at bounding box center [584, 373] width 54 height 14
click at [534, 449] on li "String" at bounding box center [546, 452] width 118 height 21
click at [888, 378] on button "More options" at bounding box center [887, 379] width 14 height 14
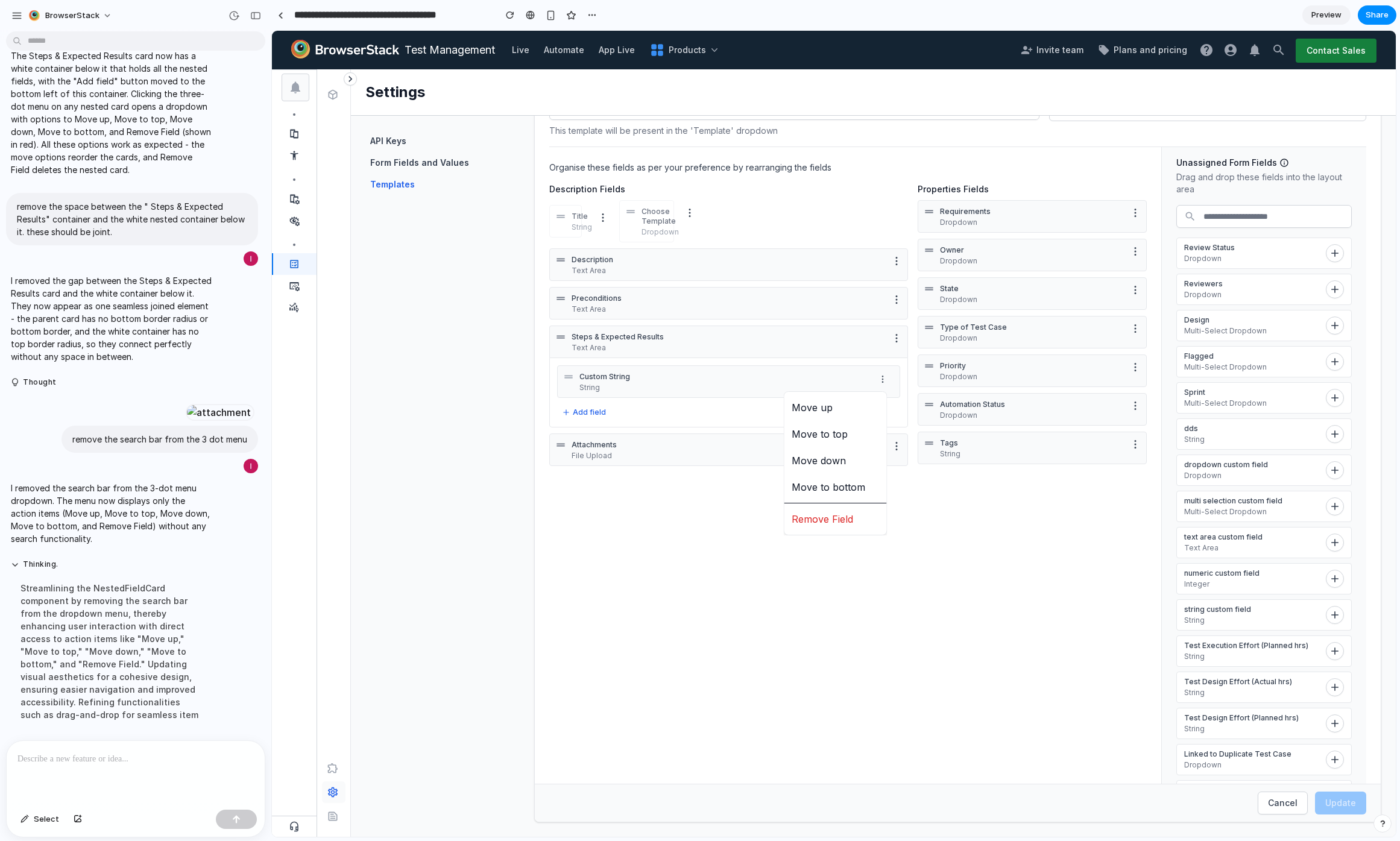
click at [884, 380] on div "Move up Move to top Move down Move to bottom Remove Field" at bounding box center [834, 434] width 1123 height 806
click at [639, 423] on div "Custom String String To pick up a draggable item, press the space bar. While dr…" at bounding box center [728, 392] width 359 height 70
click at [593, 407] on button "Add field" at bounding box center [584, 412] width 54 height 14
drag, startPoint x: 1251, startPoint y: 398, endPoint x: 1232, endPoint y: 401, distance: 19.2
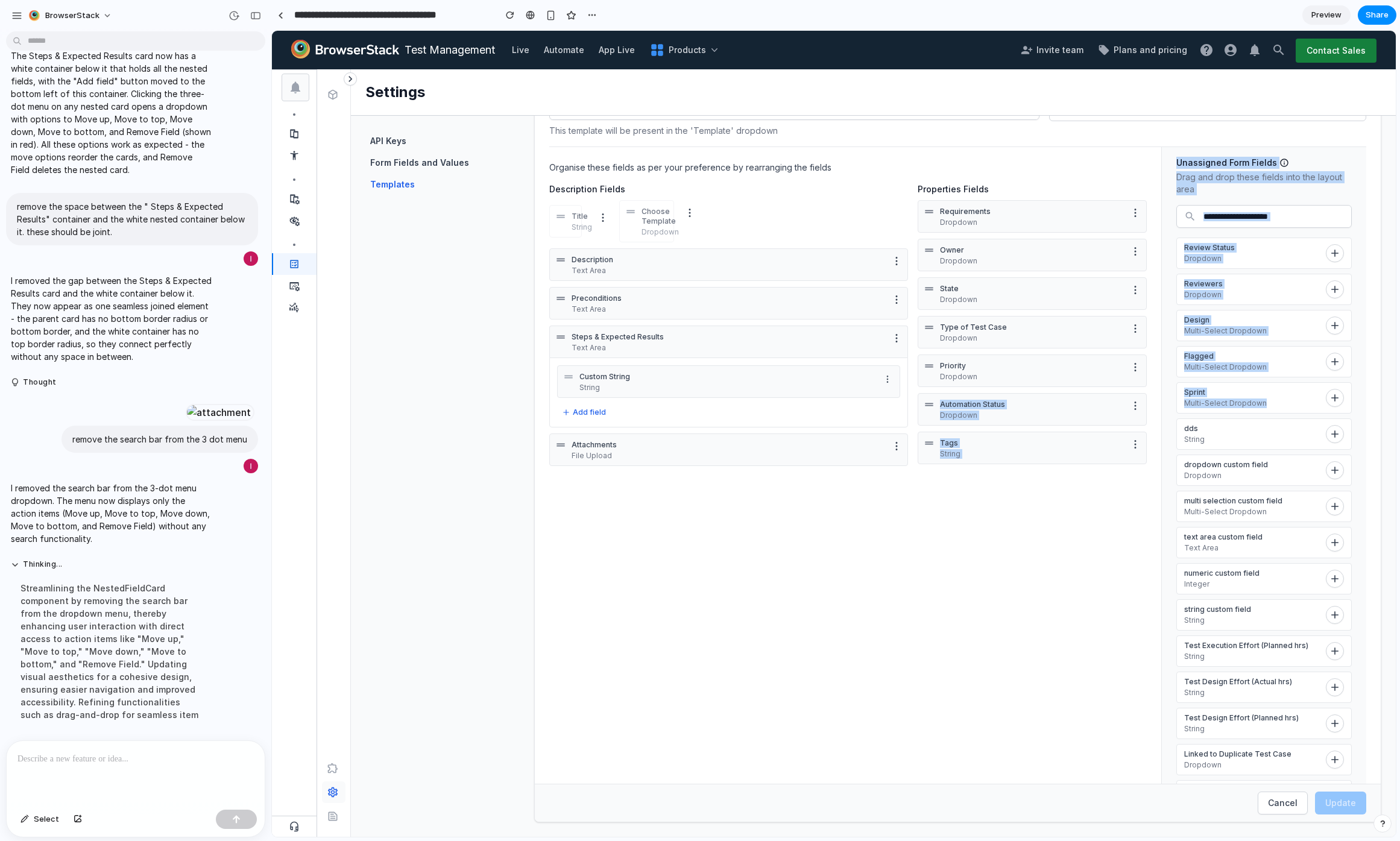
drag, startPoint x: 1288, startPoint y: 404, endPoint x: 1130, endPoint y: 380, distance: 159.8
click at [1130, 380] on section "Organise these fields as per your preference by rearranging the fields Descript…" at bounding box center [957, 470] width 817 height 647
click at [1250, 403] on p "Multi-Select Dropdown" at bounding box center [1252, 403] width 137 height 10
drag, startPoint x: 1198, startPoint y: 403, endPoint x: 1134, endPoint y: 368, distance: 72.9
click at [1134, 368] on section "Organise these fields as per your preference by rearranging the fields Descript…" at bounding box center [957, 470] width 817 height 647
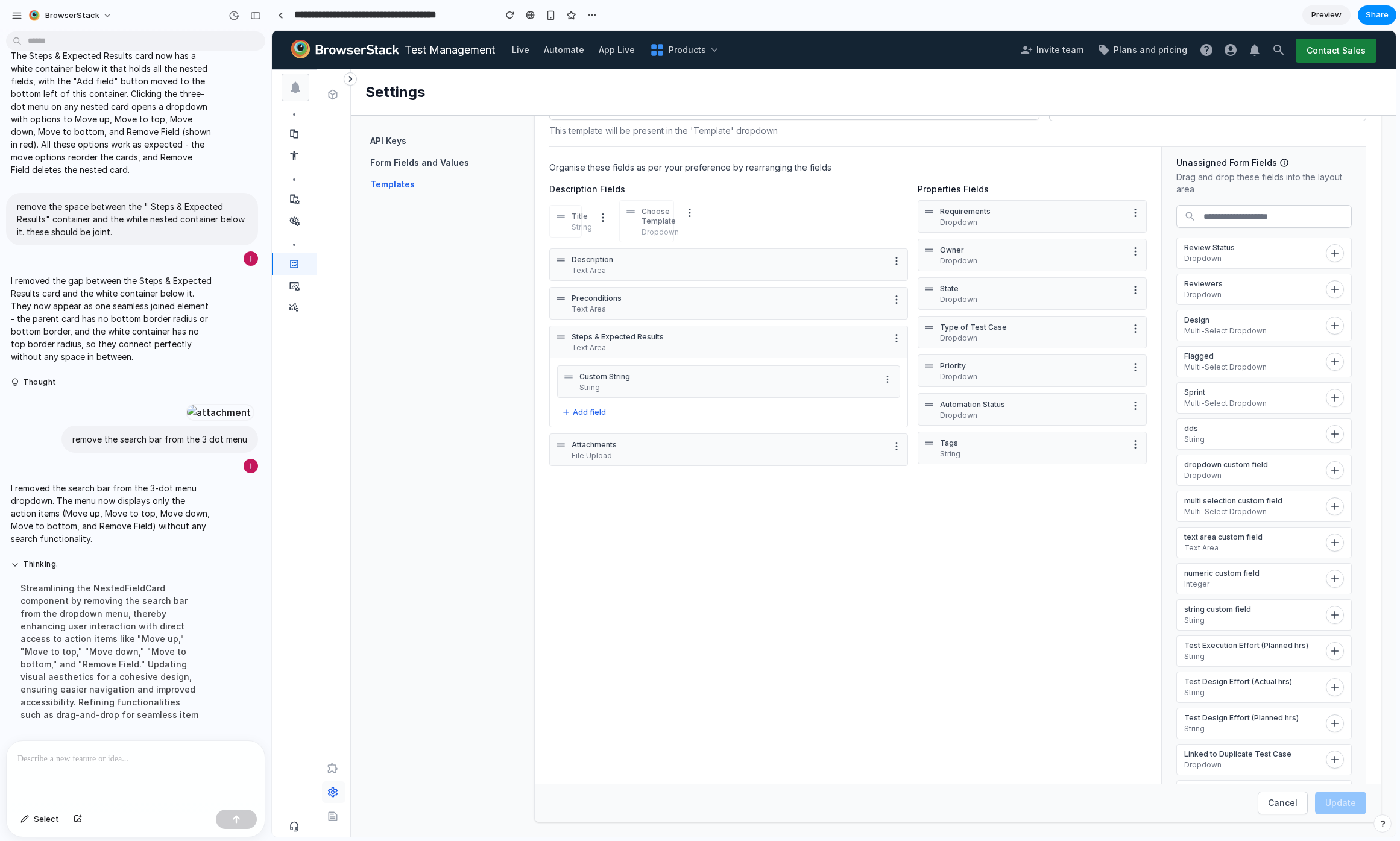
click at [1241, 412] on div "Sprint Multi-Select Dropdown" at bounding box center [1263, 398] width 175 height 32
